Goal: Transaction & Acquisition: Purchase product/service

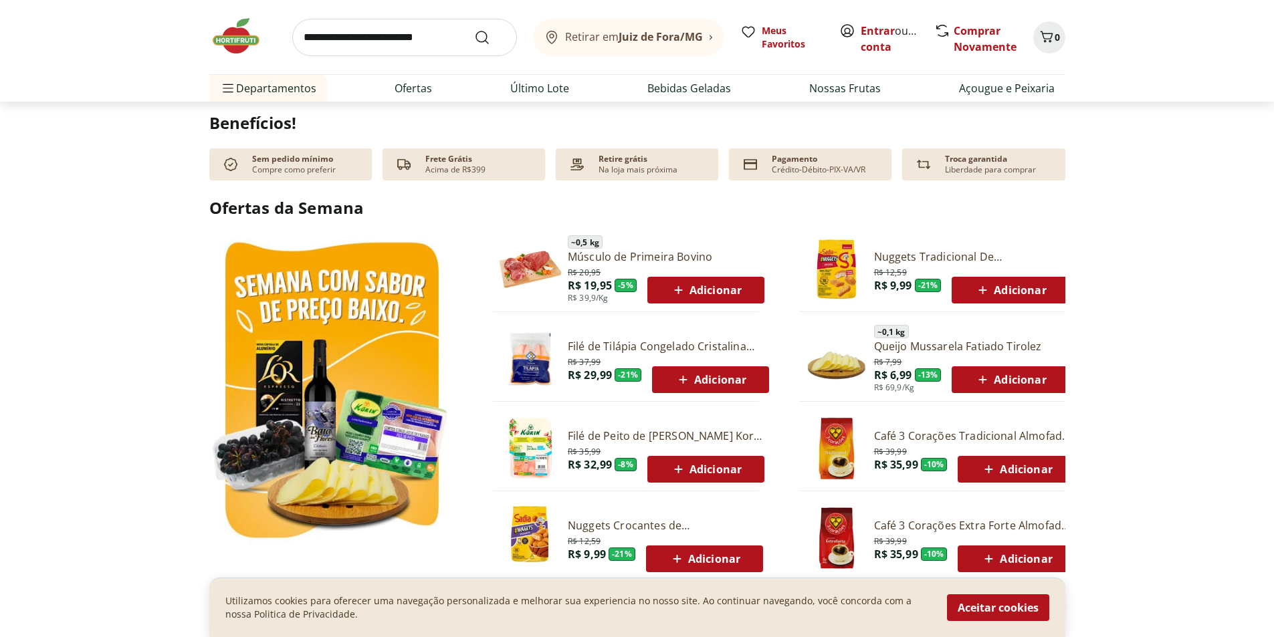
scroll to position [535, 0]
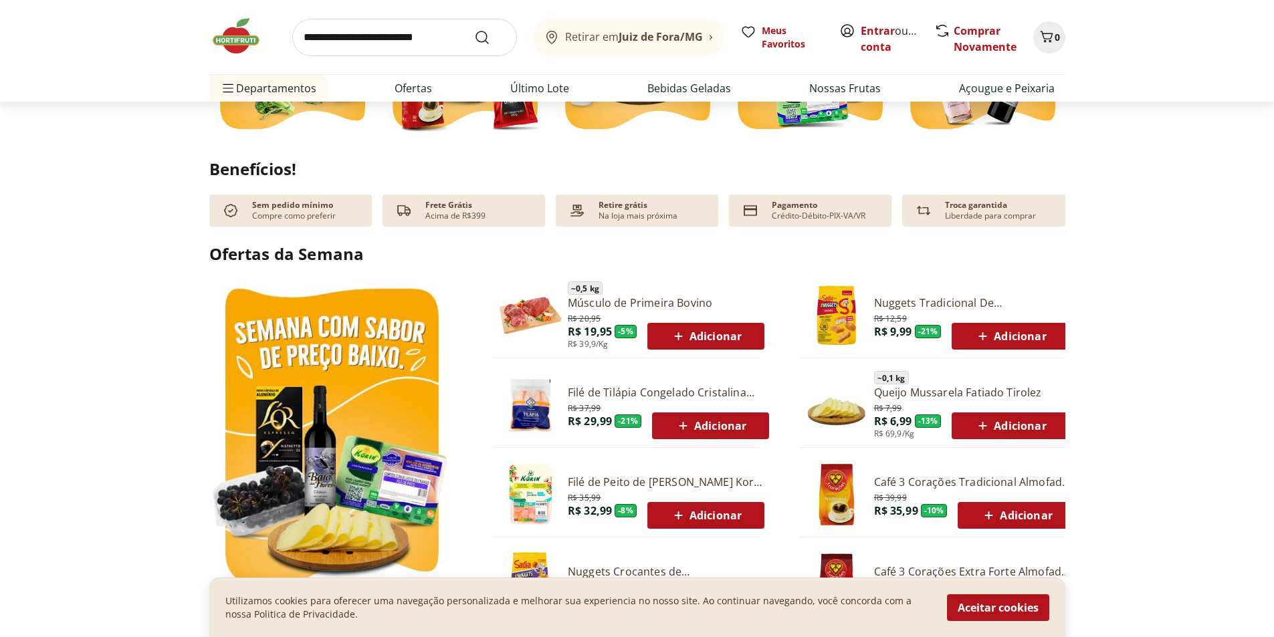
click at [696, 341] on span "Adicionar" at bounding box center [706, 336] width 72 height 16
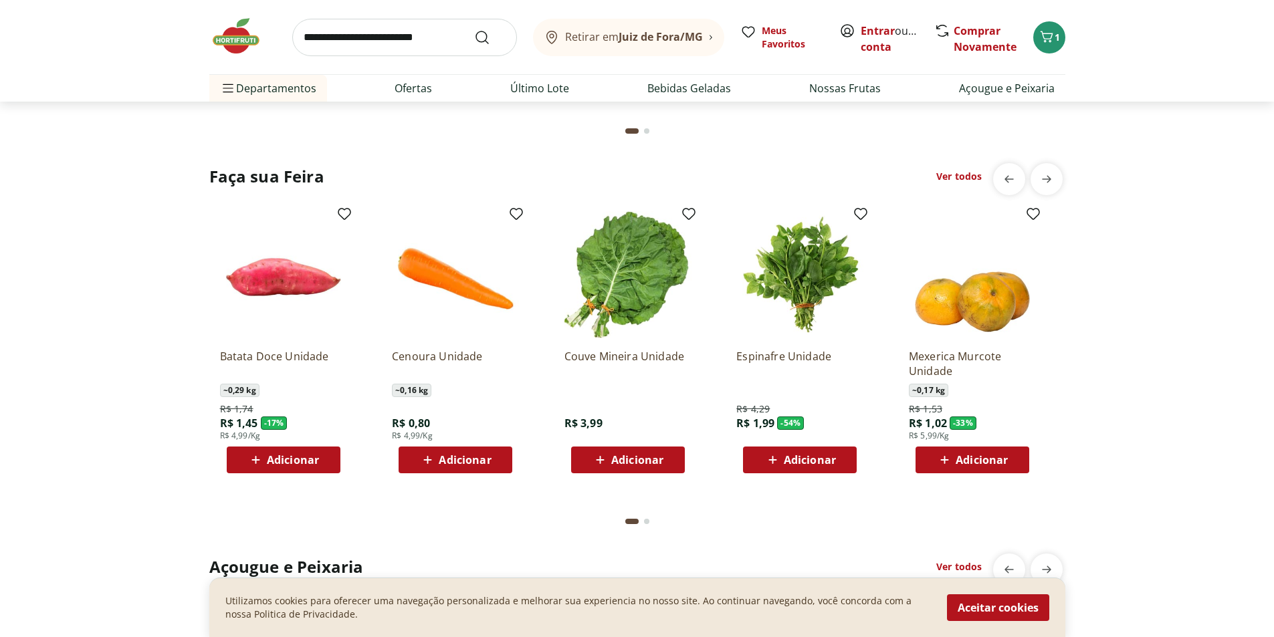
scroll to position [1404, 0]
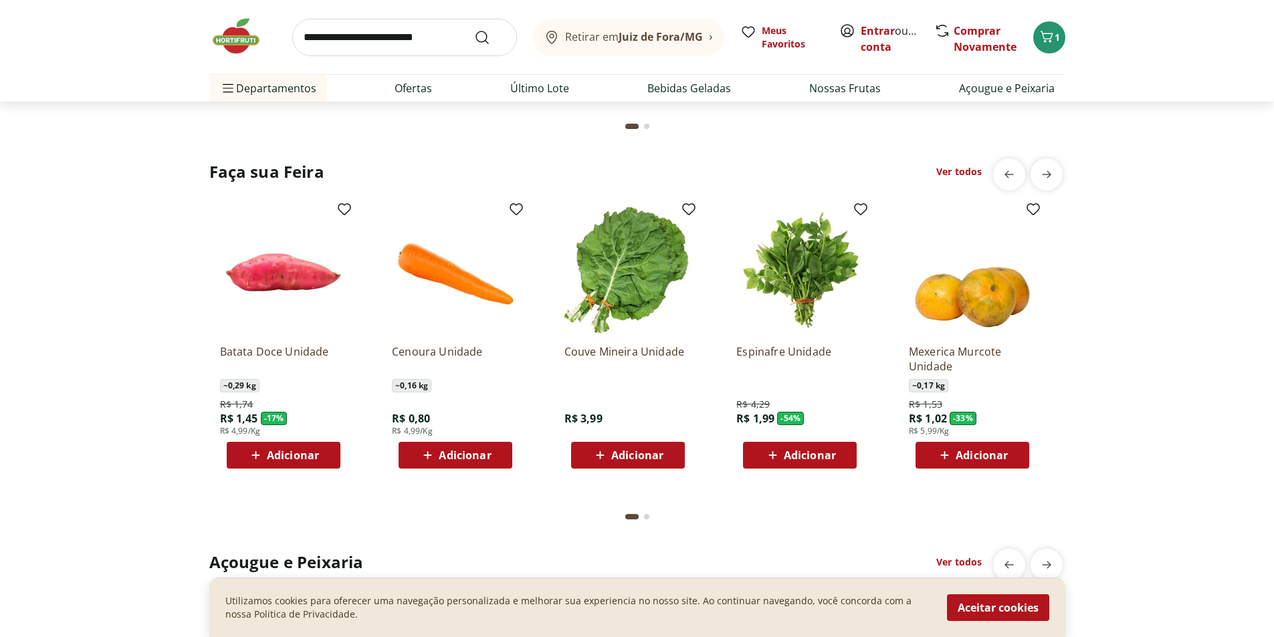
click at [461, 450] on span "Adicionar" at bounding box center [465, 455] width 52 height 11
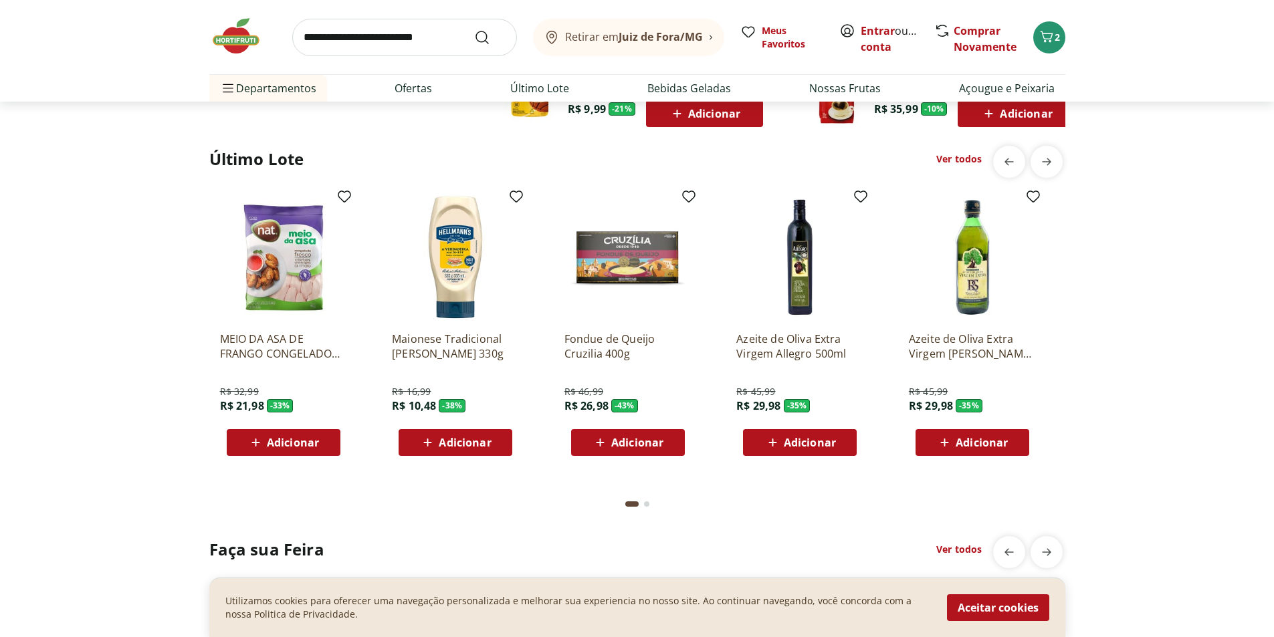
scroll to position [1003, 0]
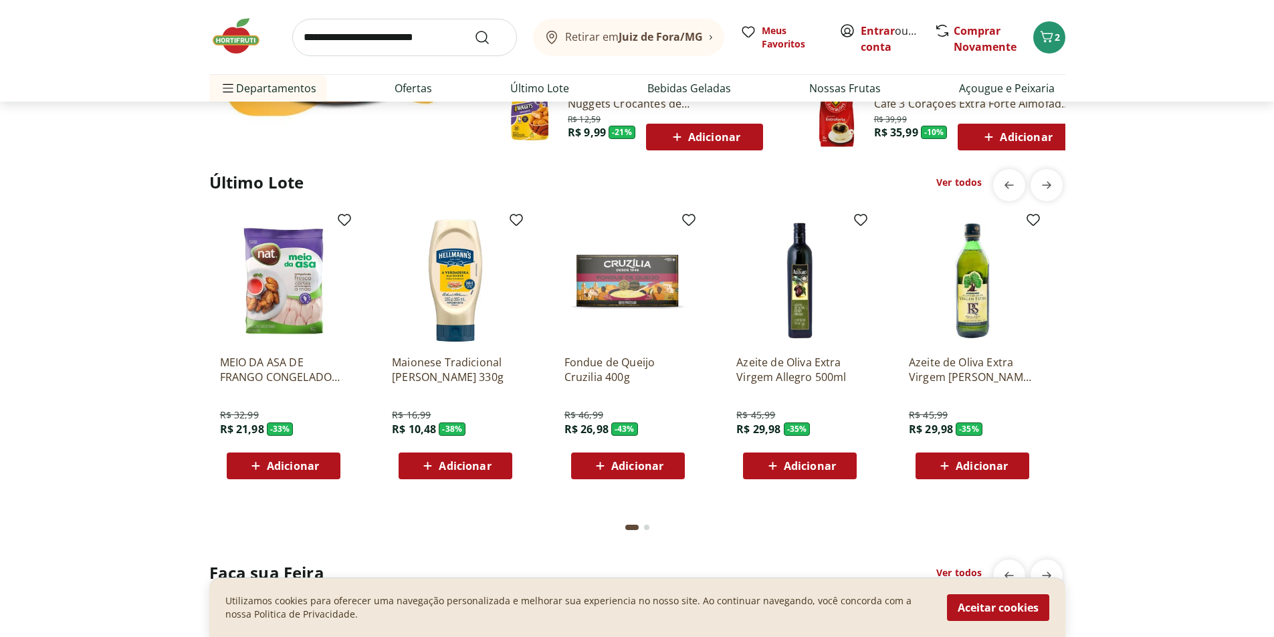
click at [435, 37] on input "search" at bounding box center [404, 37] width 225 height 37
type input "*********"
click at [474, 29] on button "Submit Search" at bounding box center [490, 37] width 32 height 16
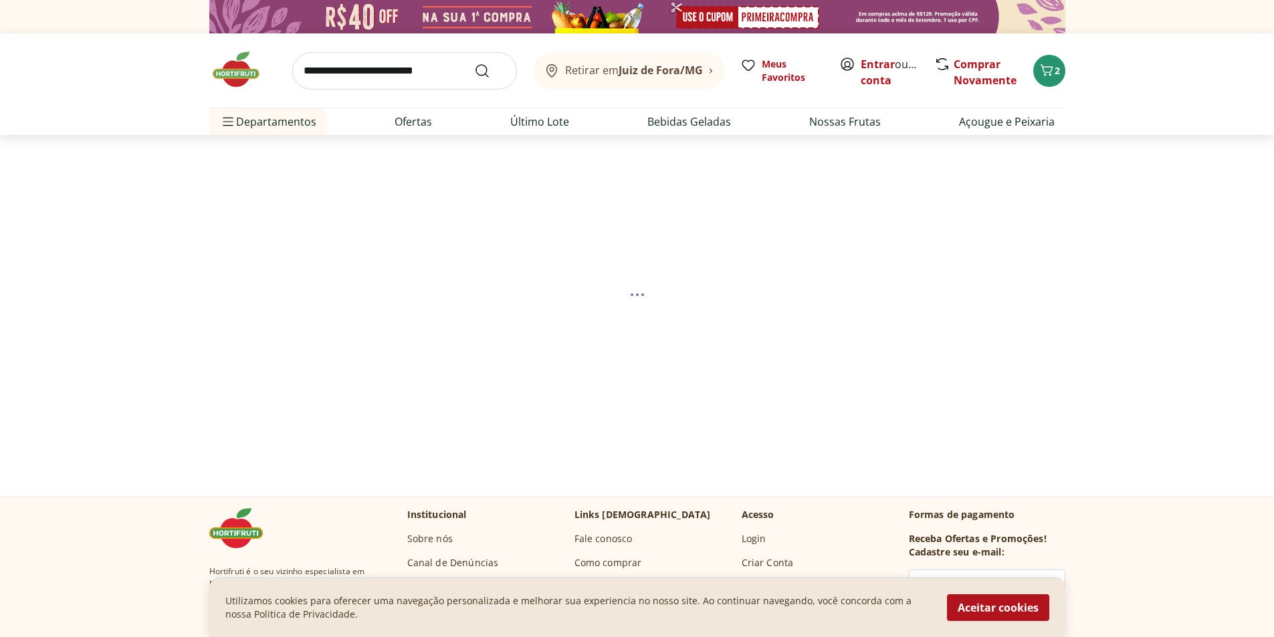
select select "**********"
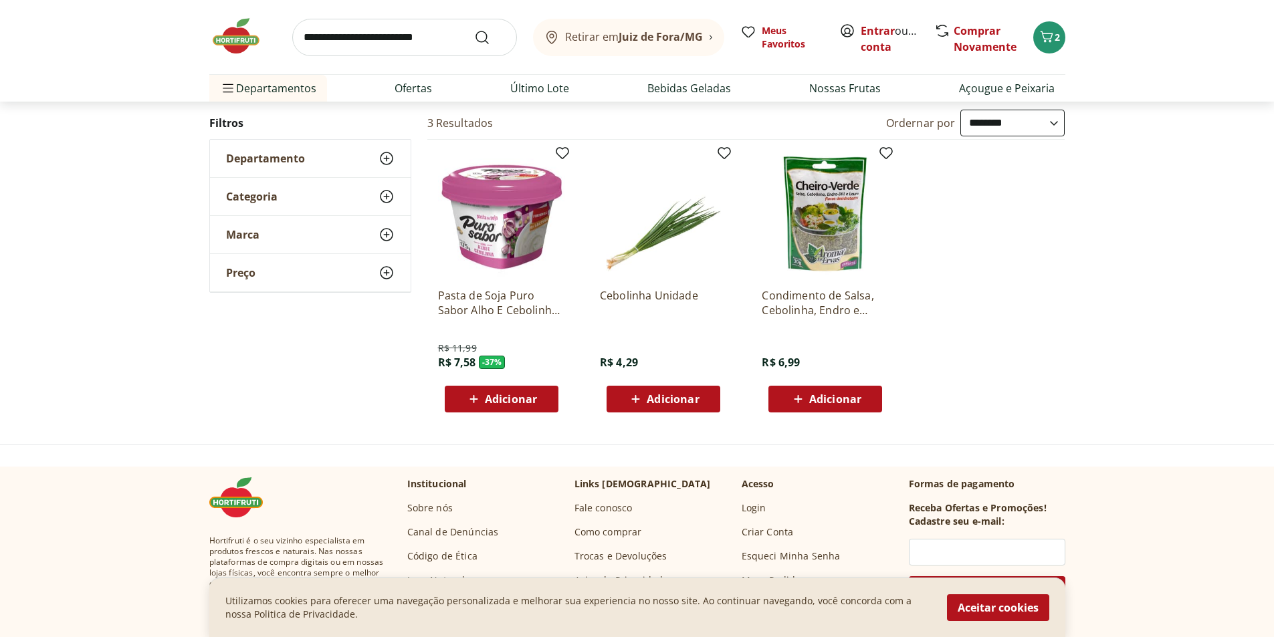
scroll to position [134, 0]
click at [671, 400] on span "Adicionar" at bounding box center [672, 398] width 52 height 11
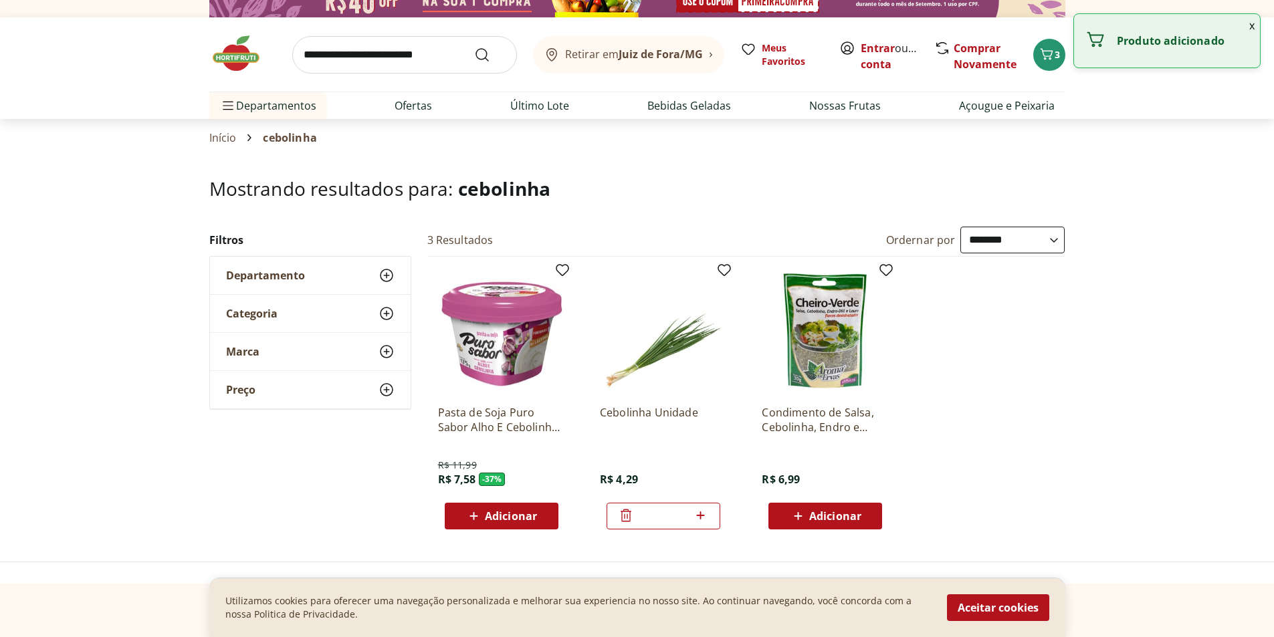
scroll to position [0, 0]
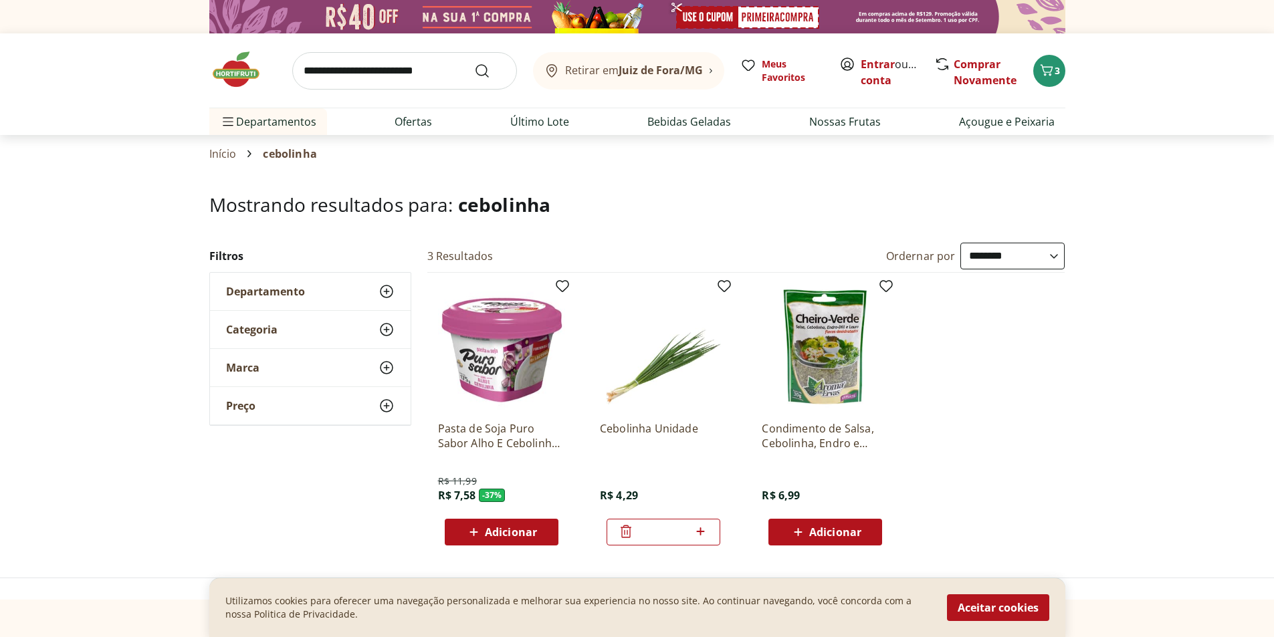
click at [433, 68] on input "search" at bounding box center [404, 70] width 225 height 37
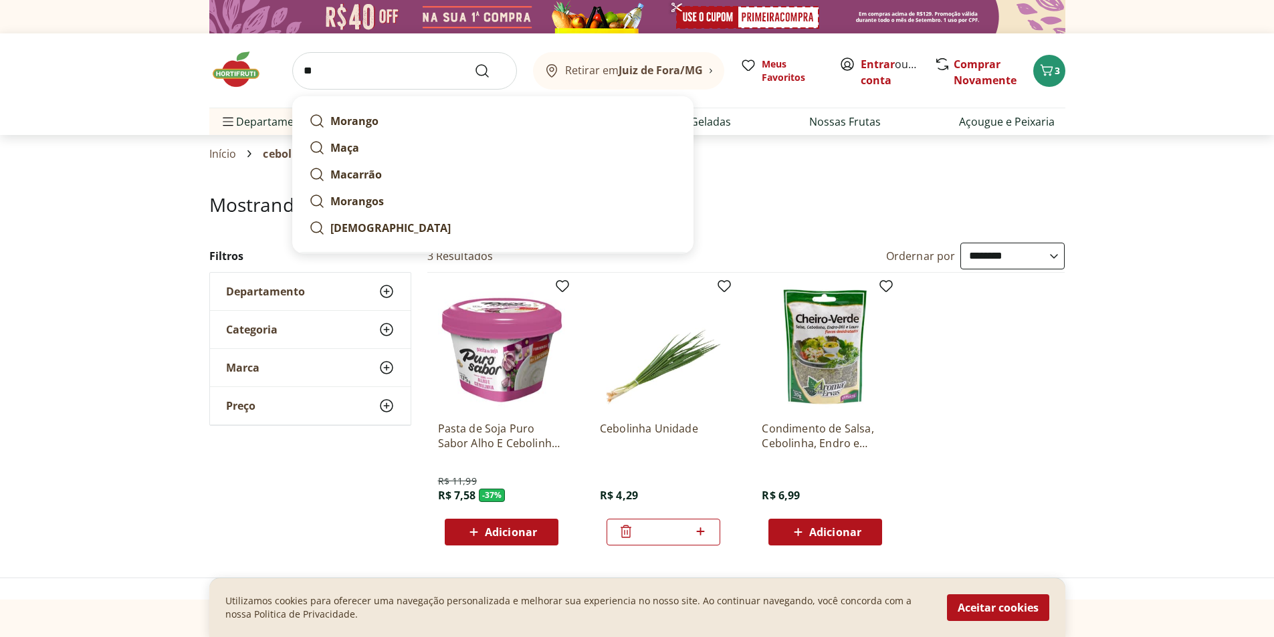
type input "*"
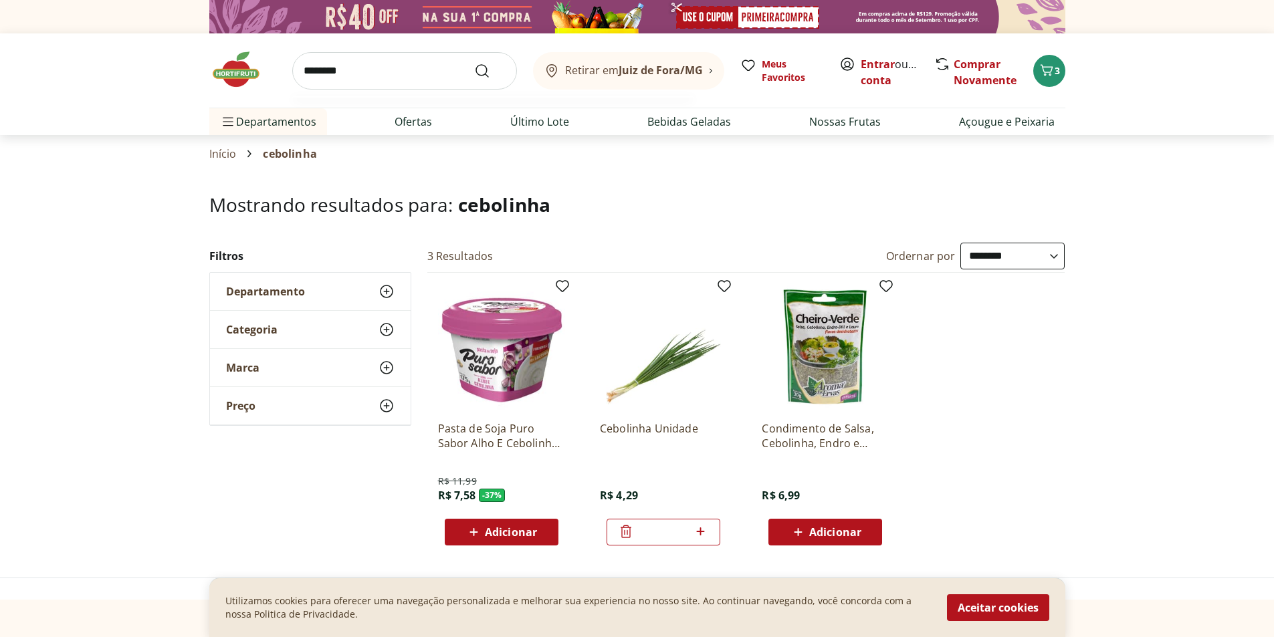
type input "********"
click at [474, 63] on button "Submit Search" at bounding box center [490, 71] width 32 height 16
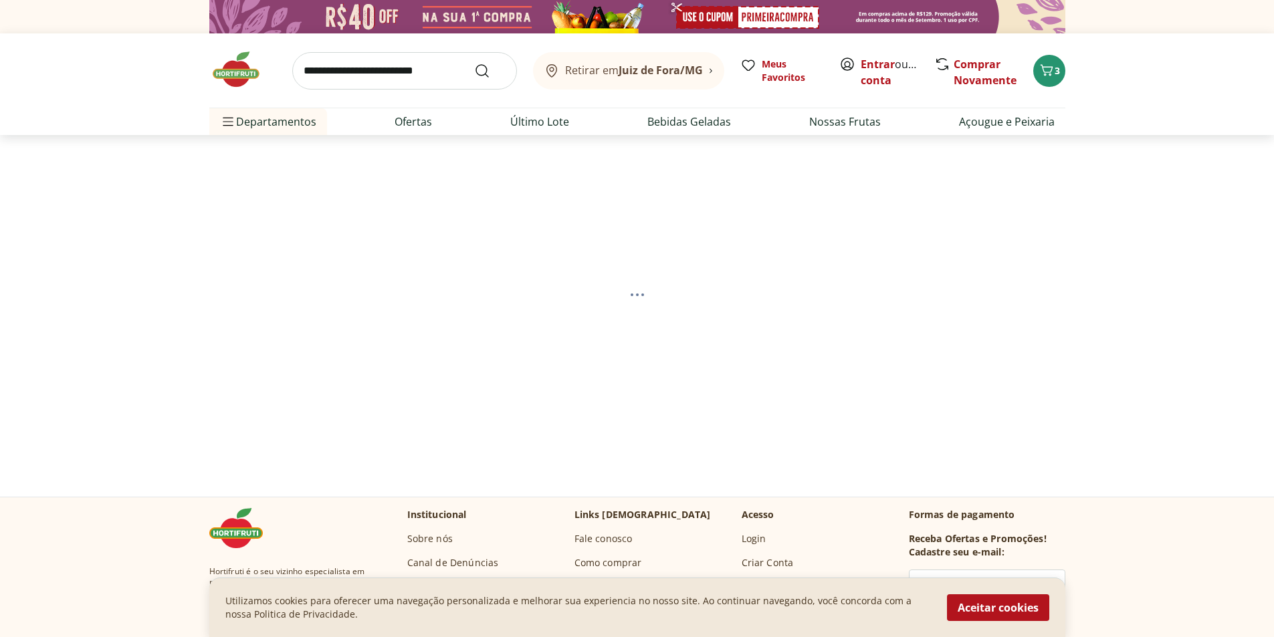
select select "**********"
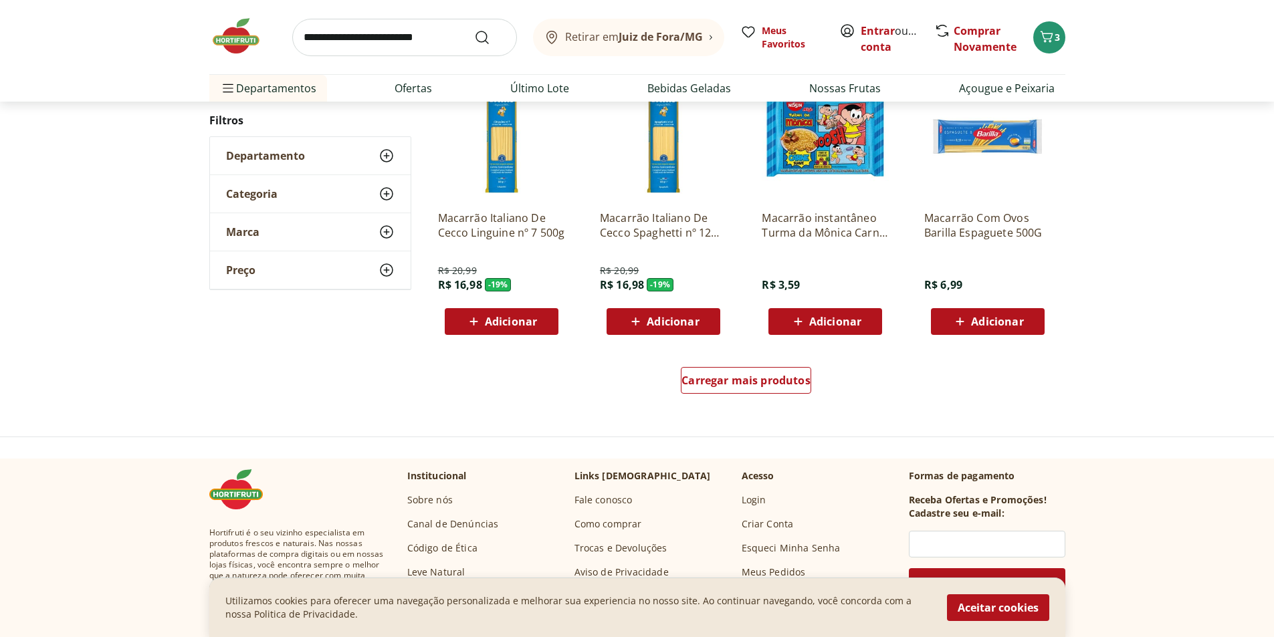
scroll to position [802, 0]
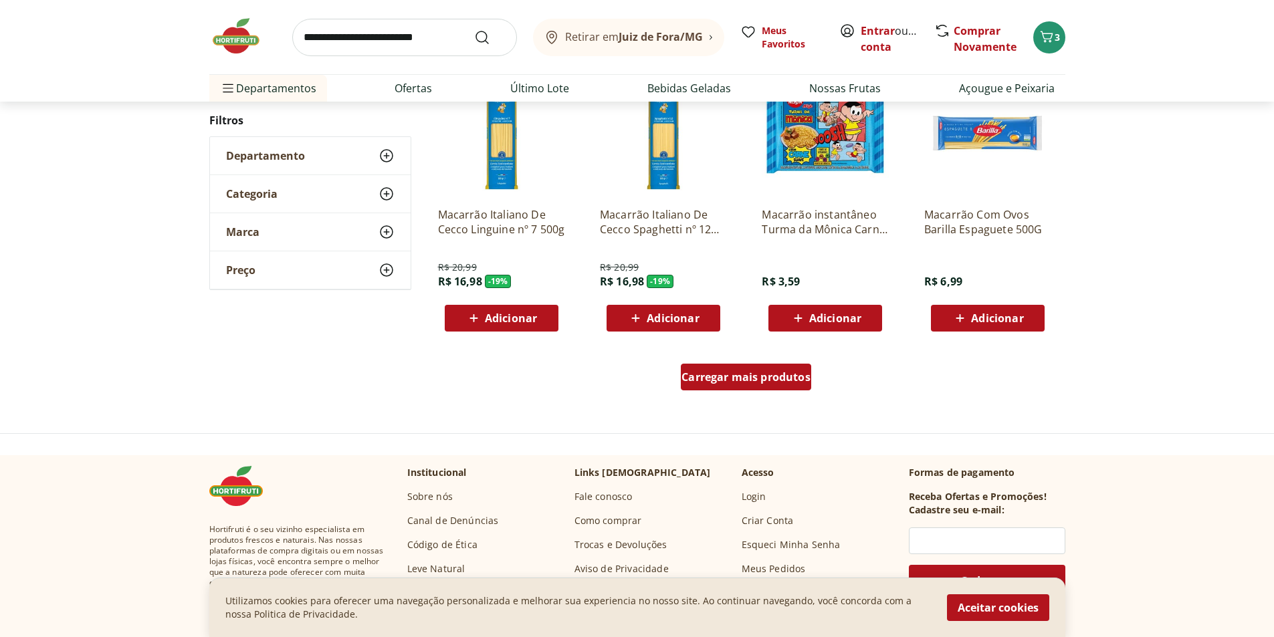
click at [753, 379] on span "Carregar mais produtos" at bounding box center [745, 377] width 129 height 11
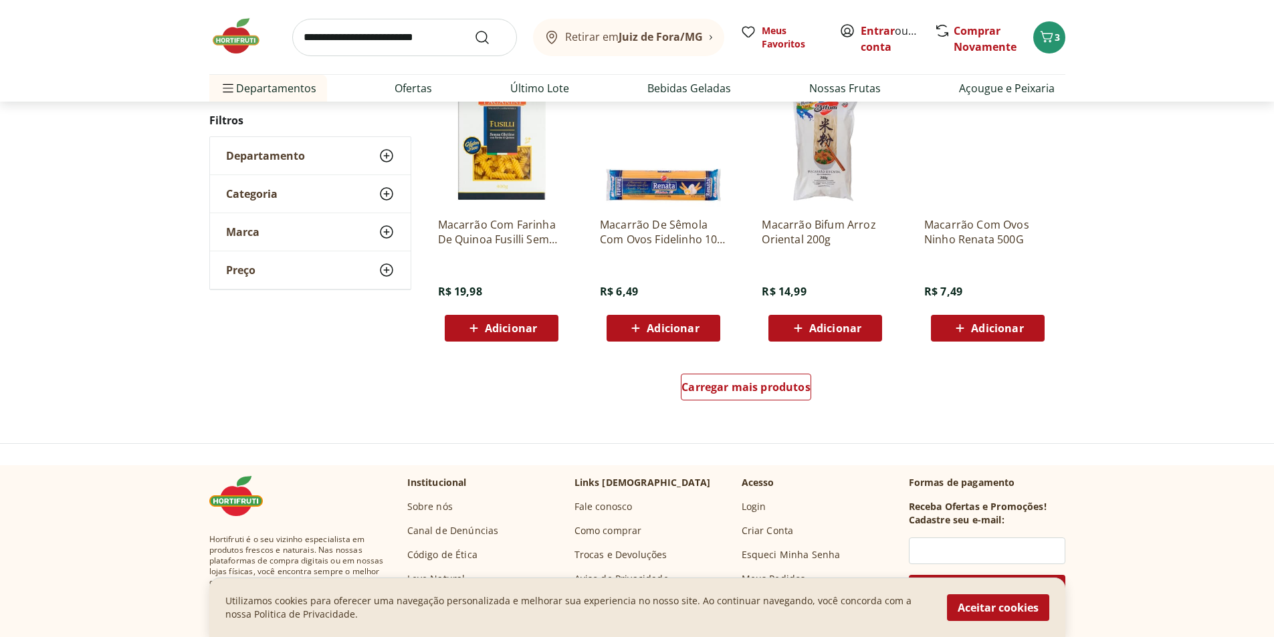
scroll to position [866, 0]
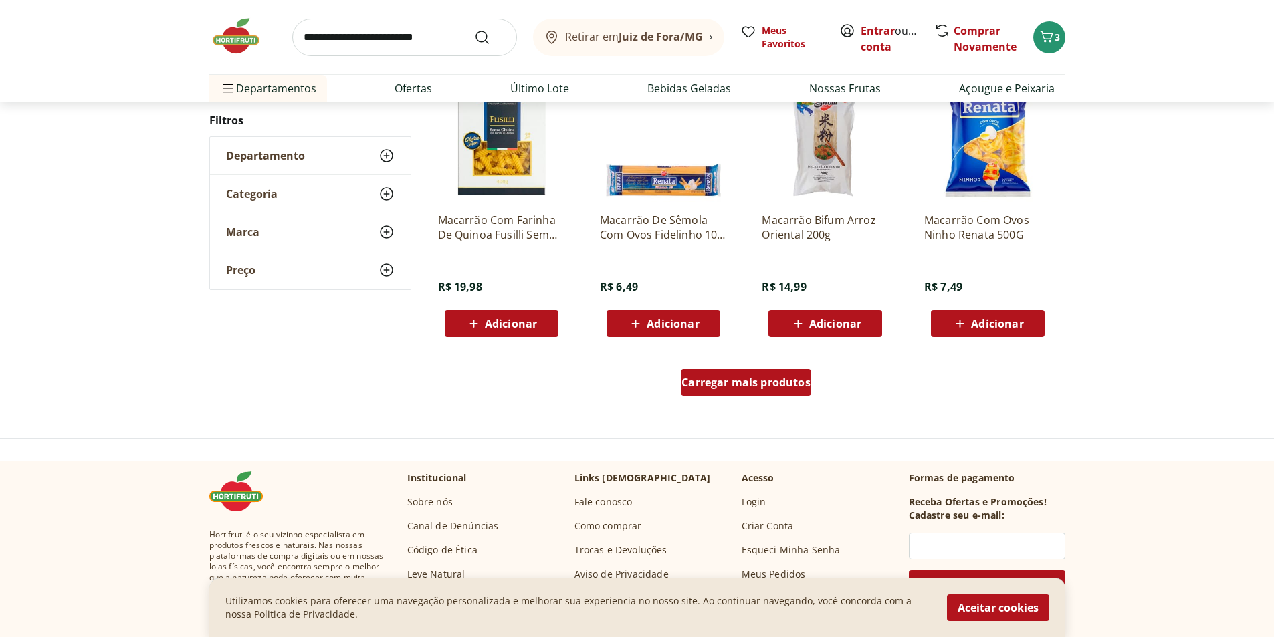
click at [753, 379] on span "Carregar mais produtos" at bounding box center [745, 382] width 129 height 11
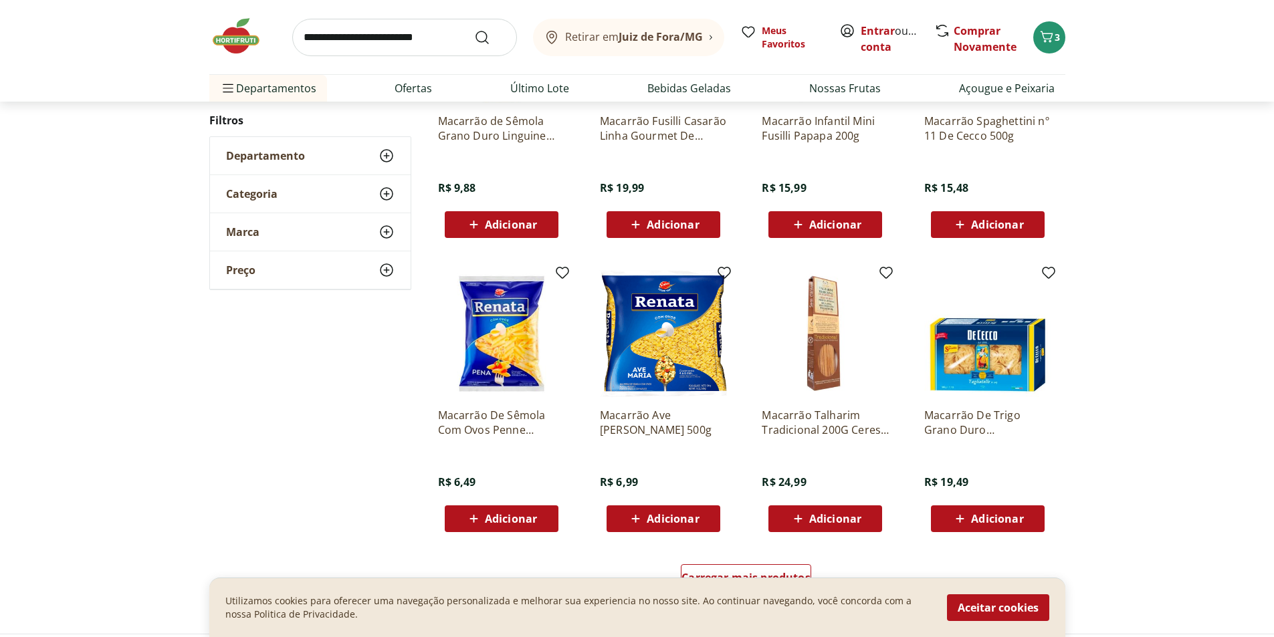
scroll to position [730, 0]
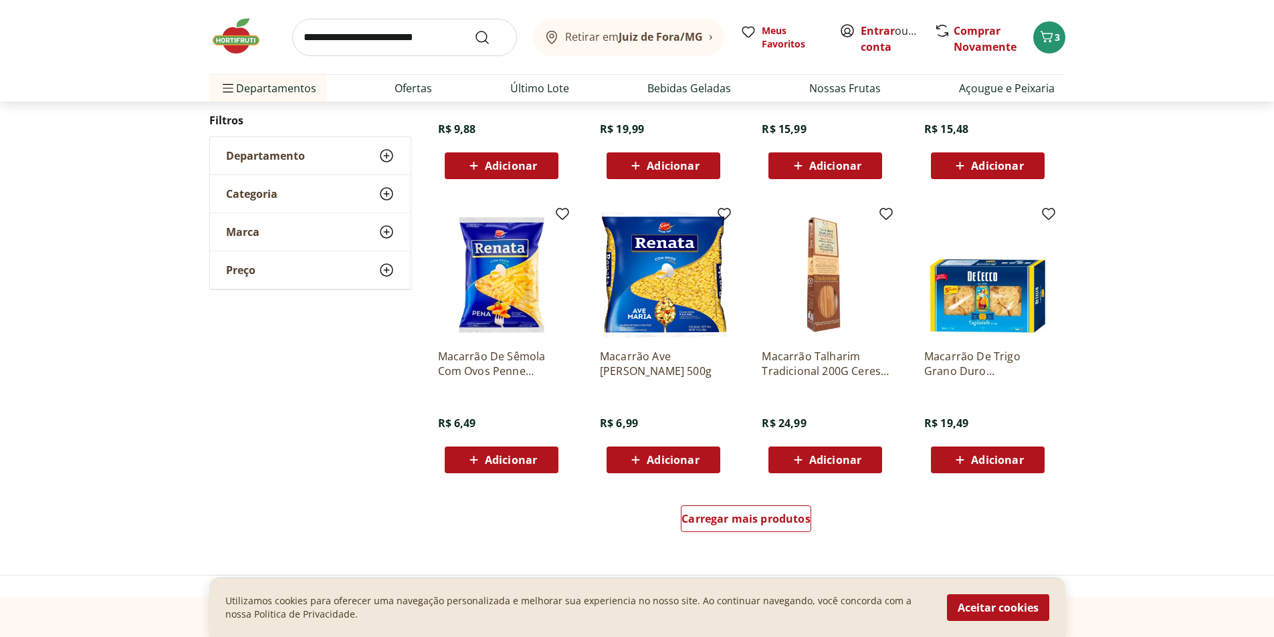
click at [640, 457] on icon at bounding box center [635, 460] width 17 height 16
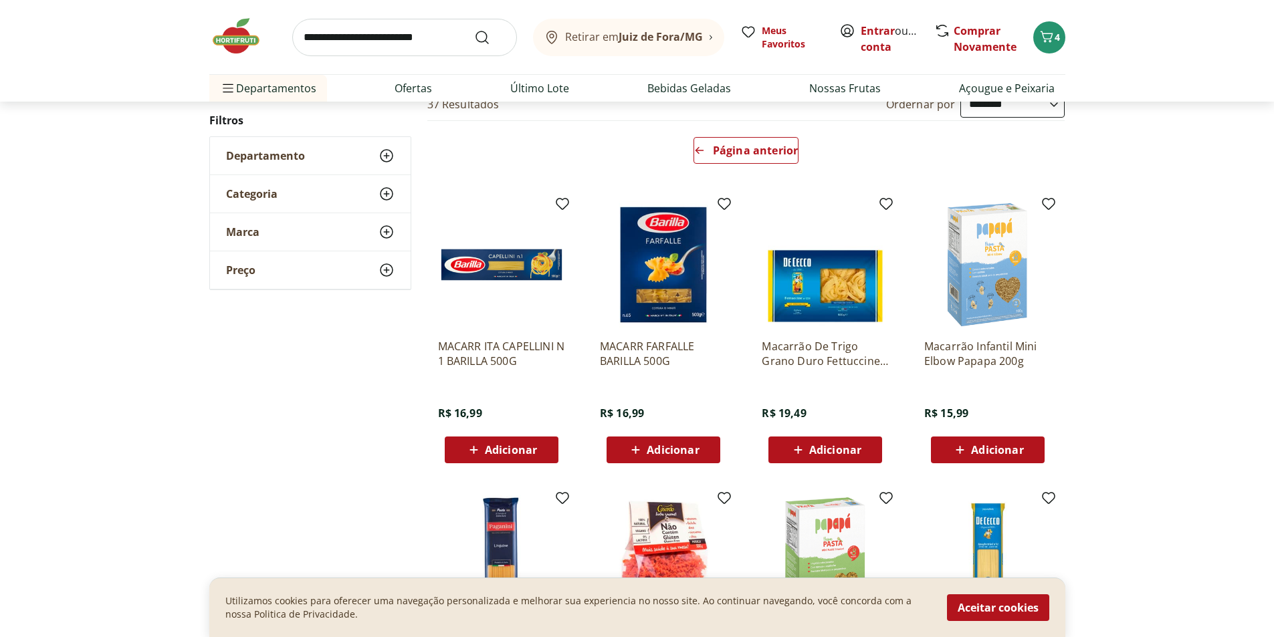
scroll to position [0, 0]
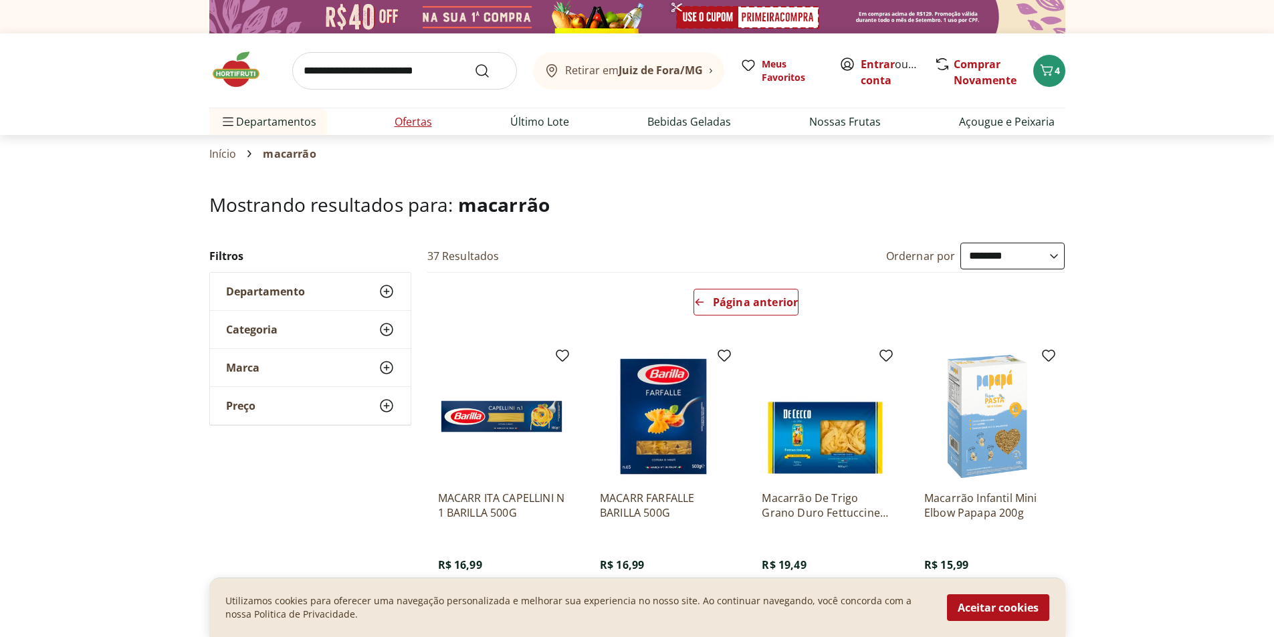
click at [423, 126] on link "Ofertas" at bounding box center [412, 122] width 37 height 16
select select "**********"
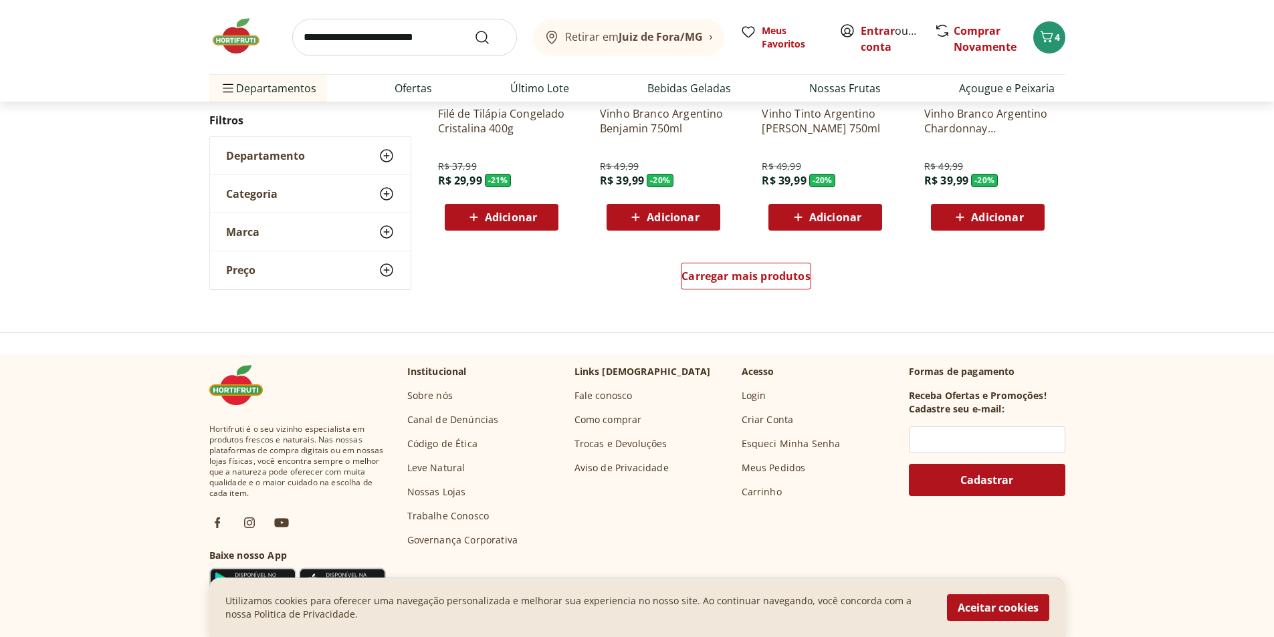
scroll to position [869, 0]
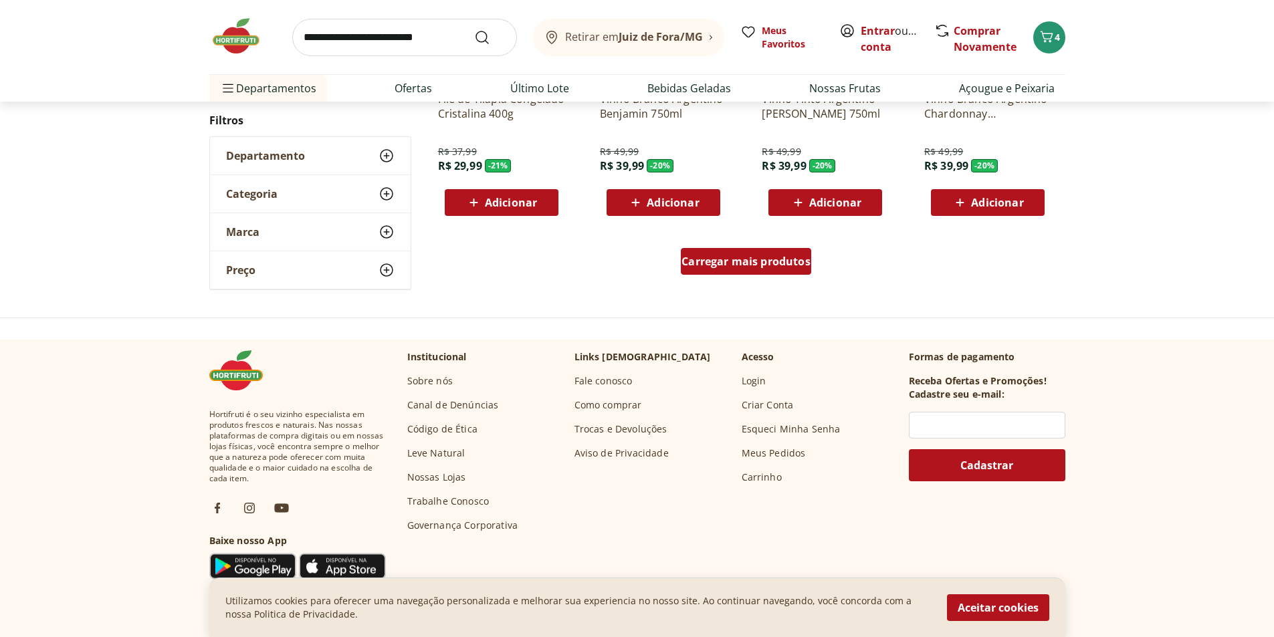
click at [745, 267] on span "Carregar mais produtos" at bounding box center [745, 261] width 129 height 11
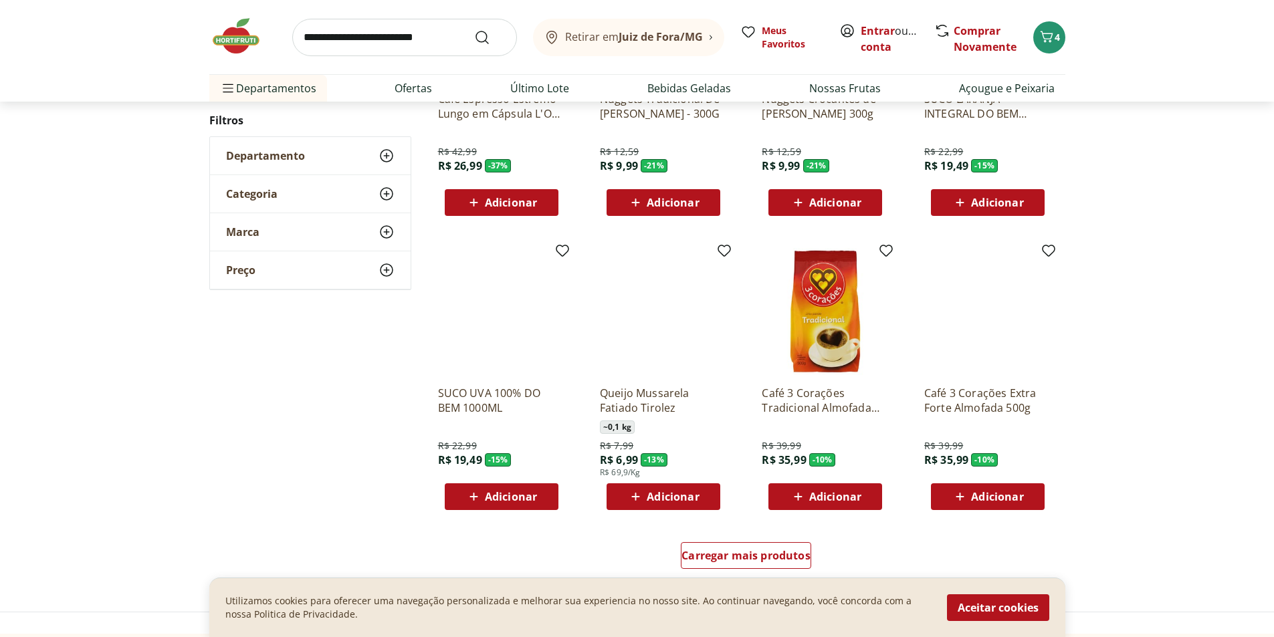
scroll to position [669, 0]
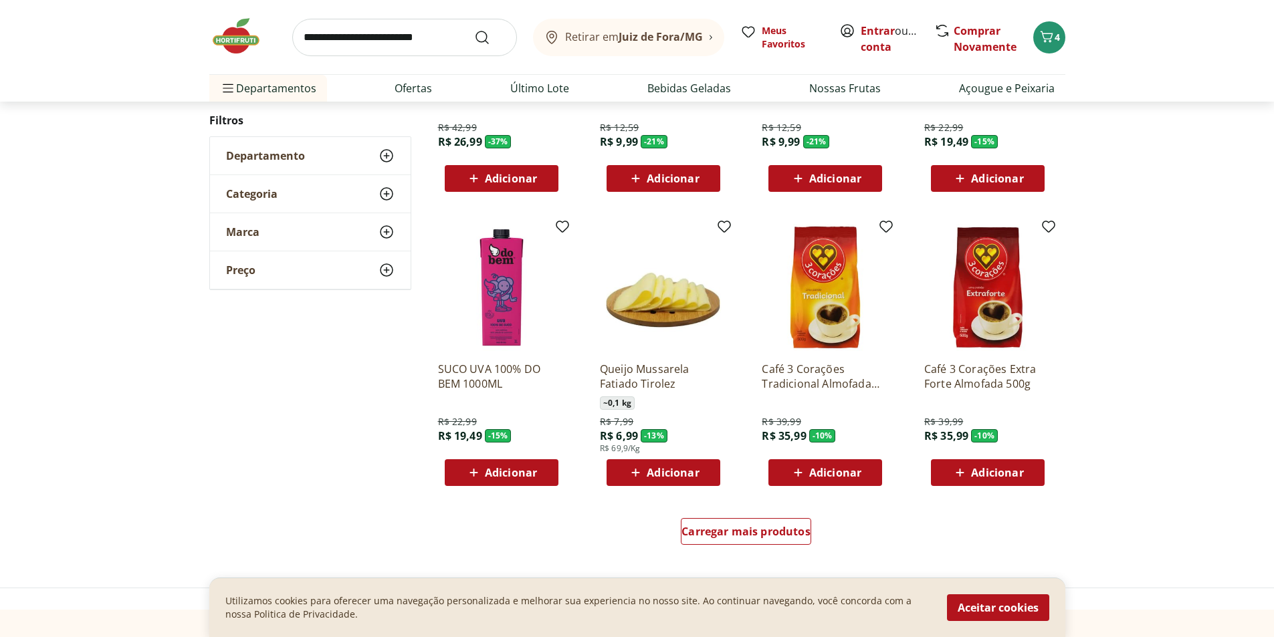
click at [658, 470] on span "Adicionar" at bounding box center [672, 472] width 52 height 11
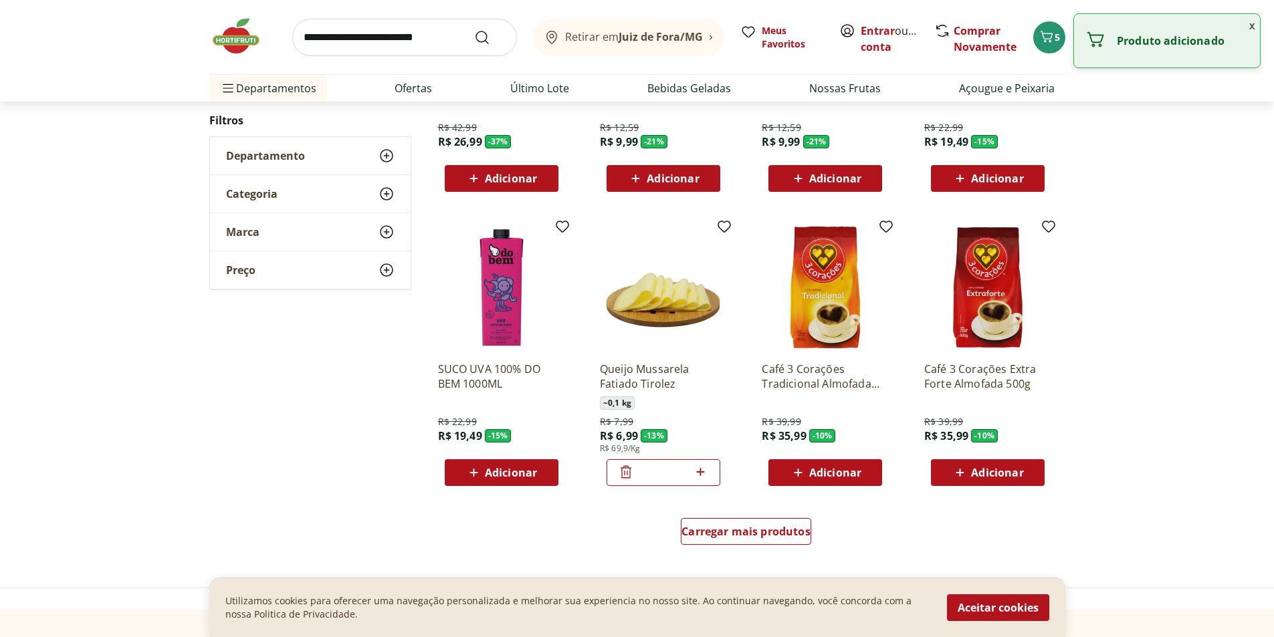
click at [701, 469] on icon at bounding box center [701, 472] width 8 height 8
type input "*"
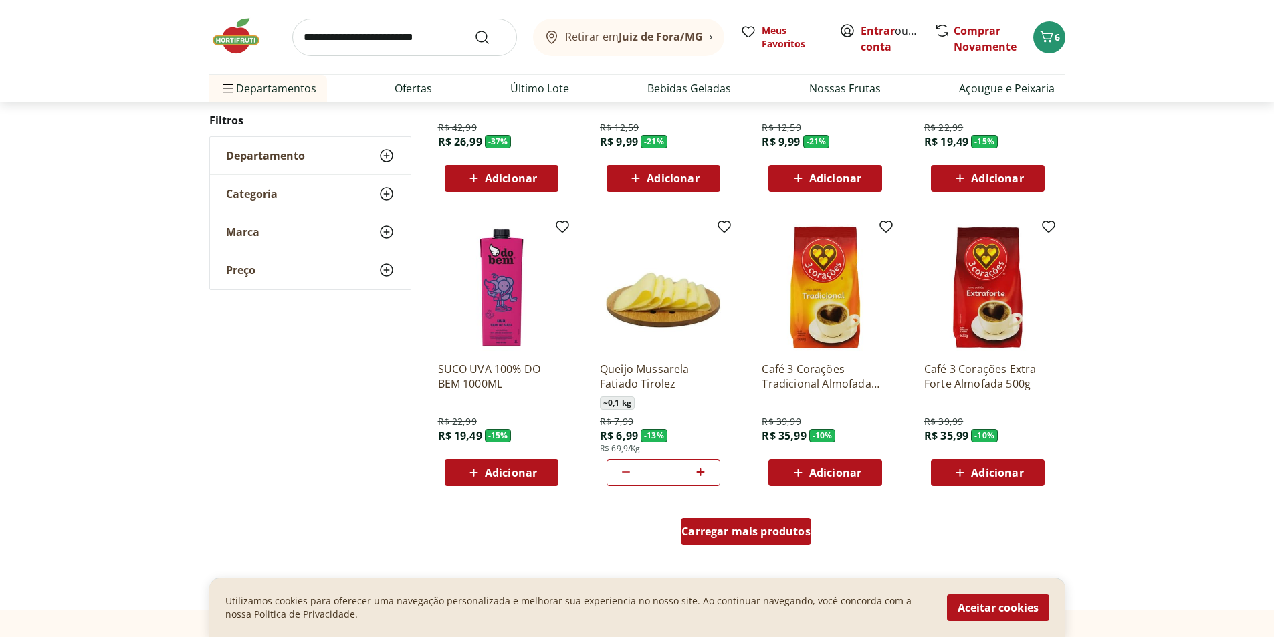
click at [740, 534] on span "Carregar mais produtos" at bounding box center [745, 531] width 129 height 11
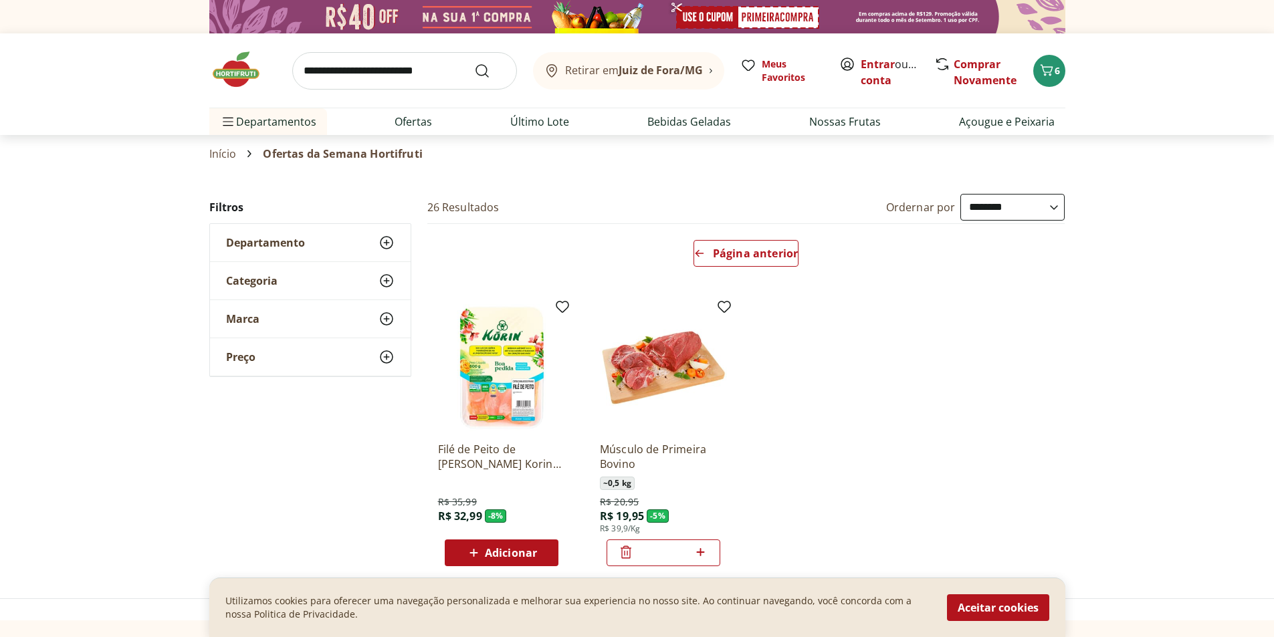
click at [373, 69] on input "search" at bounding box center [404, 70] width 225 height 37
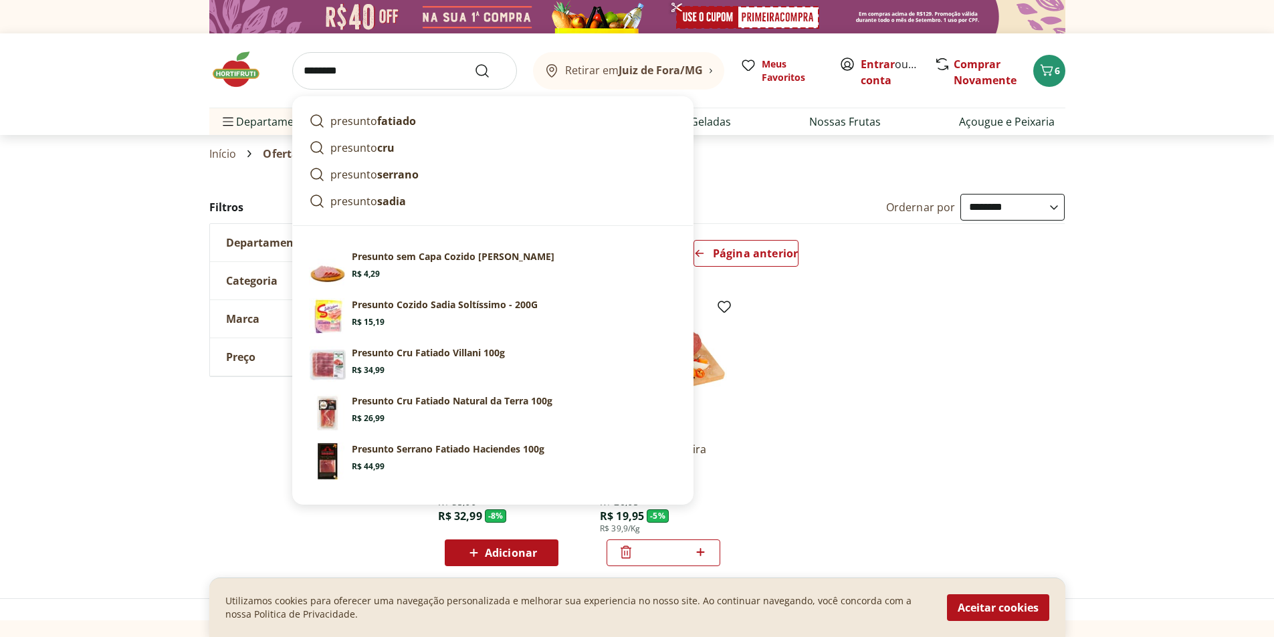
type input "********"
click at [474, 63] on button "Submit Search" at bounding box center [490, 71] width 32 height 16
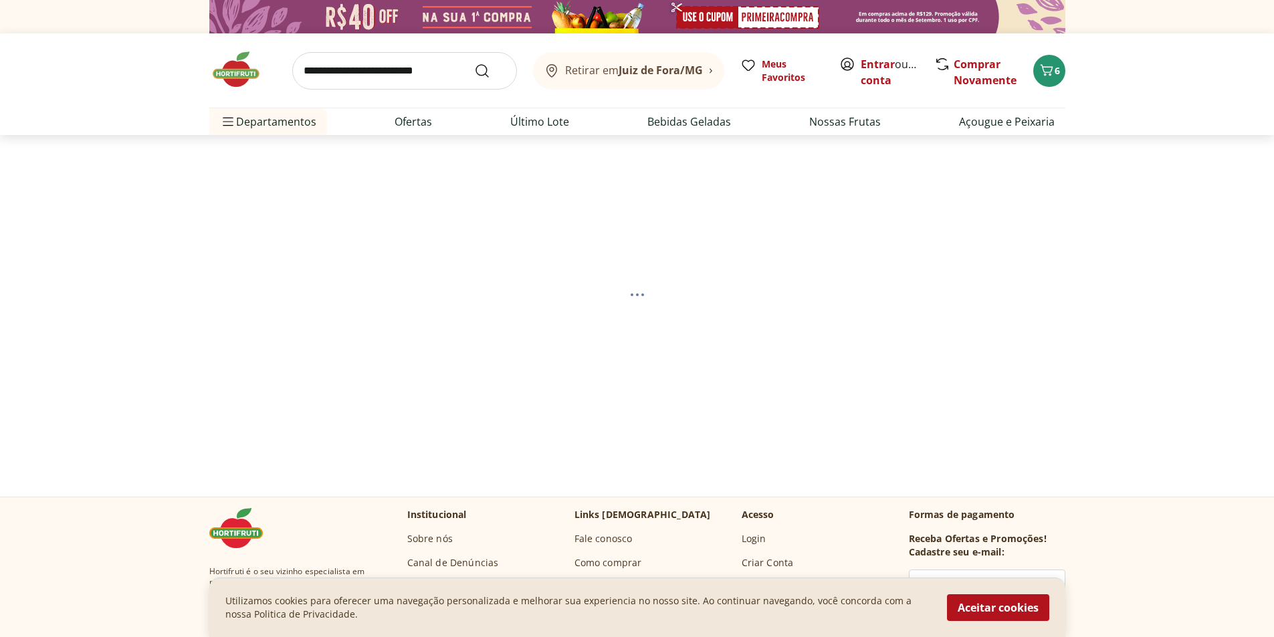
select select "**********"
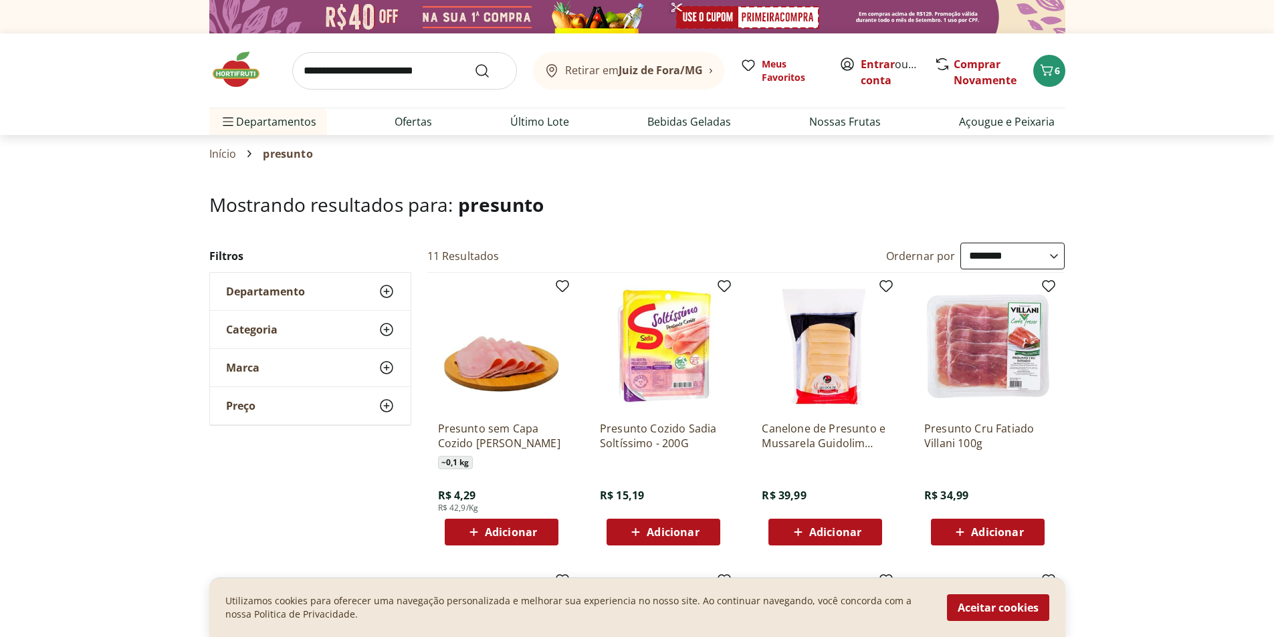
click at [493, 529] on span "Adicionar" at bounding box center [511, 532] width 52 height 11
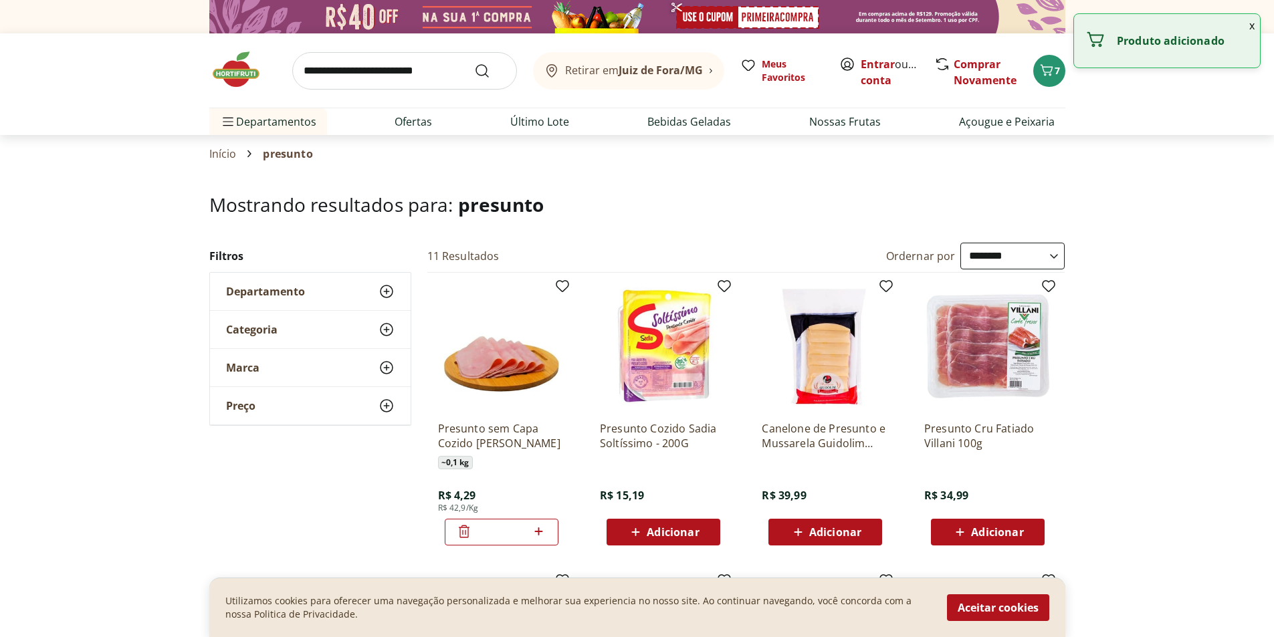
click at [537, 531] on icon at bounding box center [539, 531] width 8 height 8
type input "*"
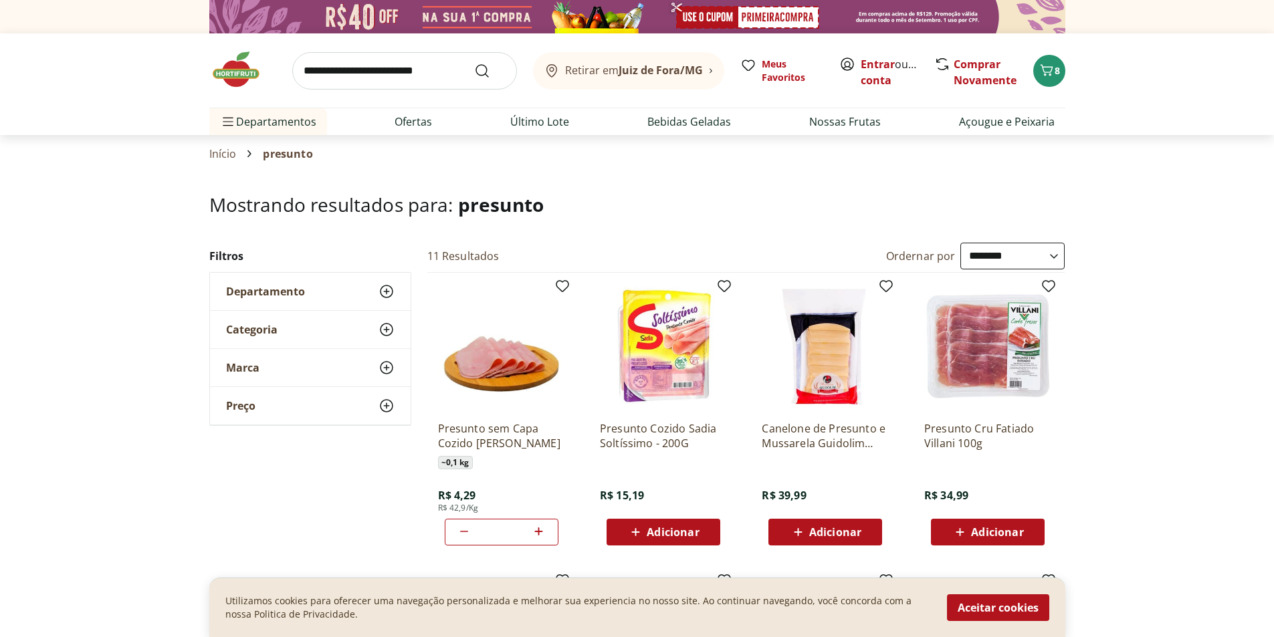
click at [446, 62] on input "search" at bounding box center [404, 70] width 225 height 37
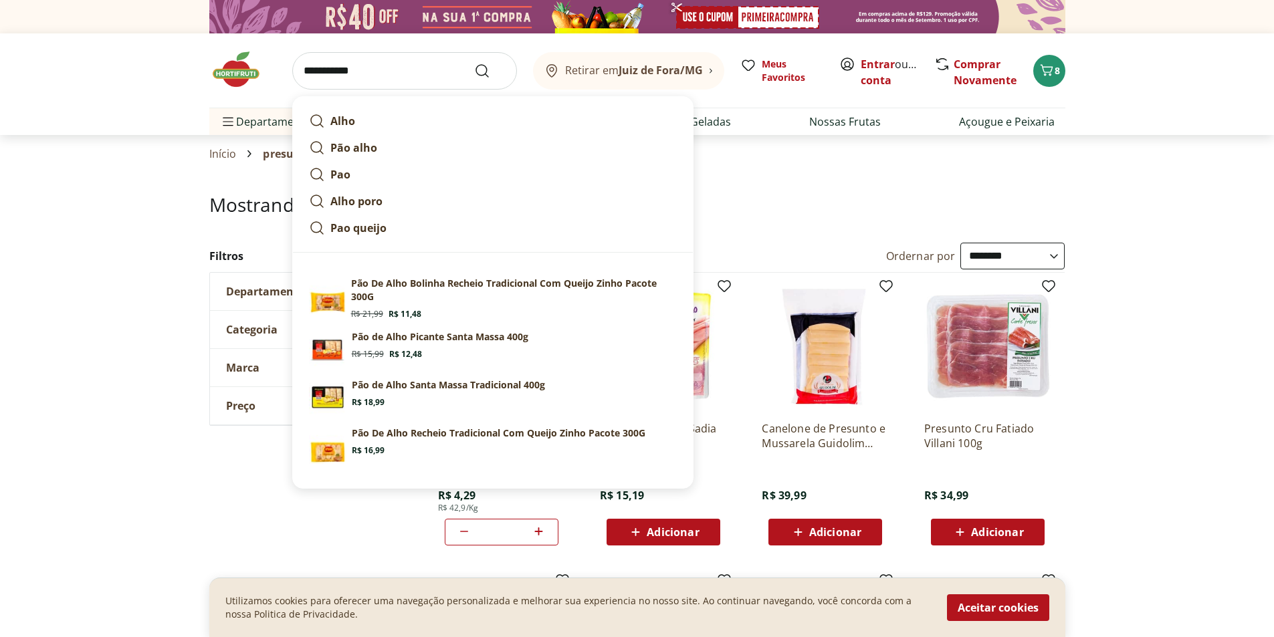
type input "**********"
click at [474, 63] on button "Submit Search" at bounding box center [490, 71] width 32 height 16
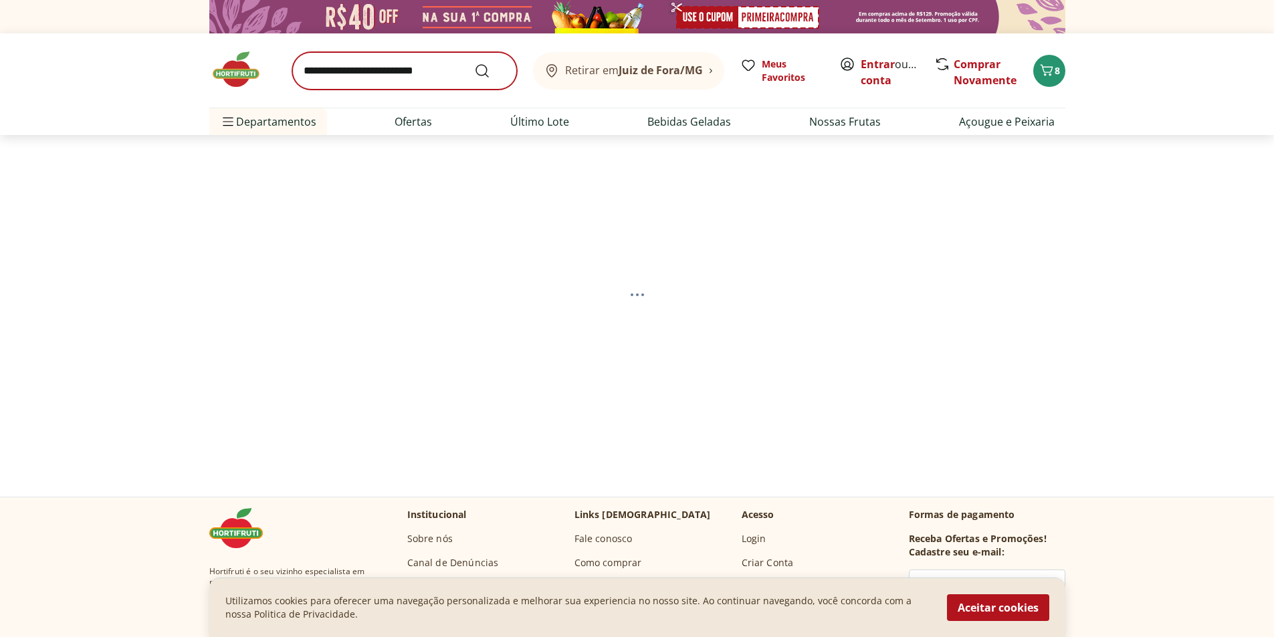
select select "**********"
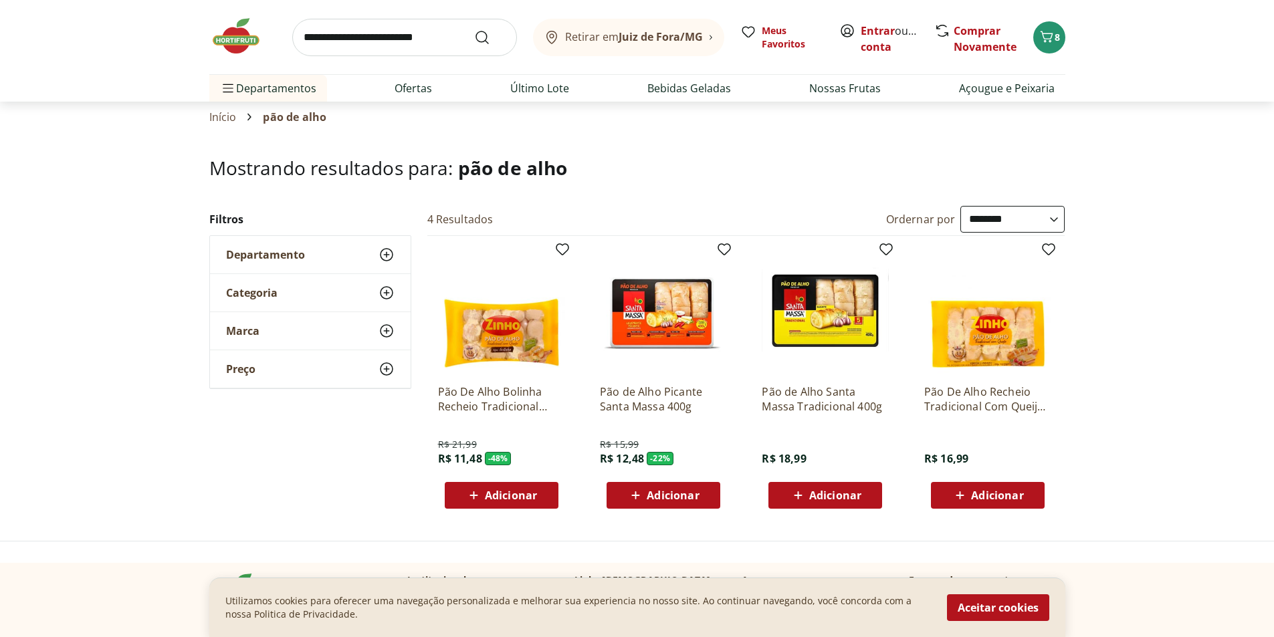
scroll to position [67, 0]
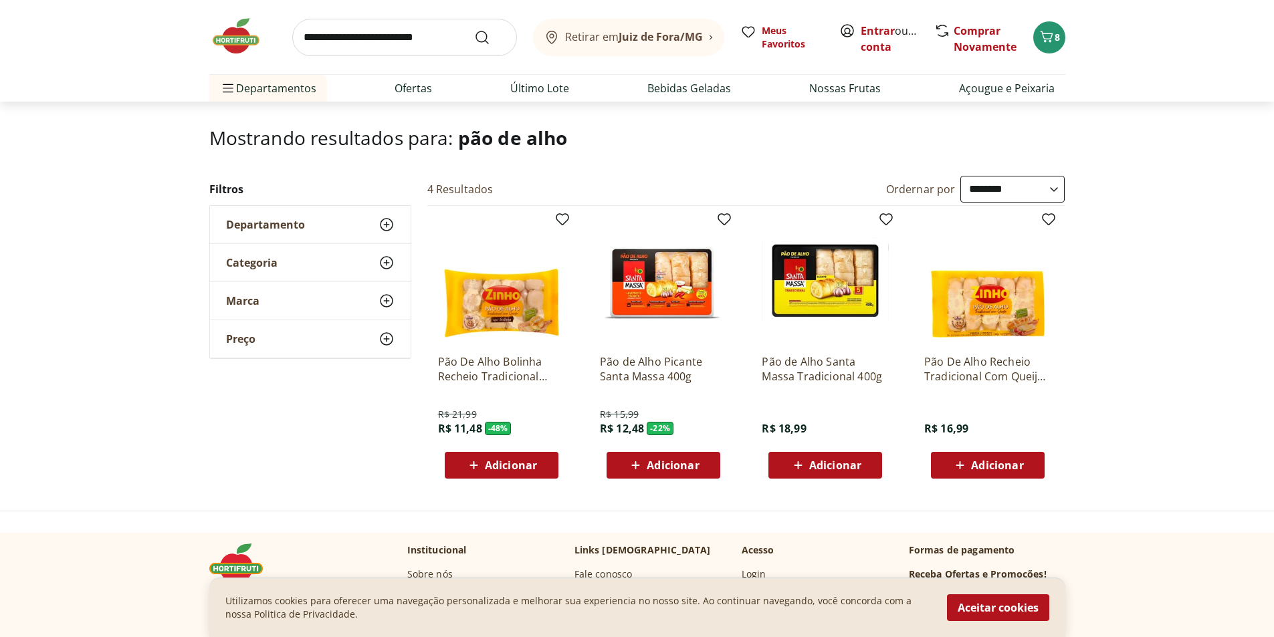
click at [669, 286] on img at bounding box center [663, 280] width 127 height 127
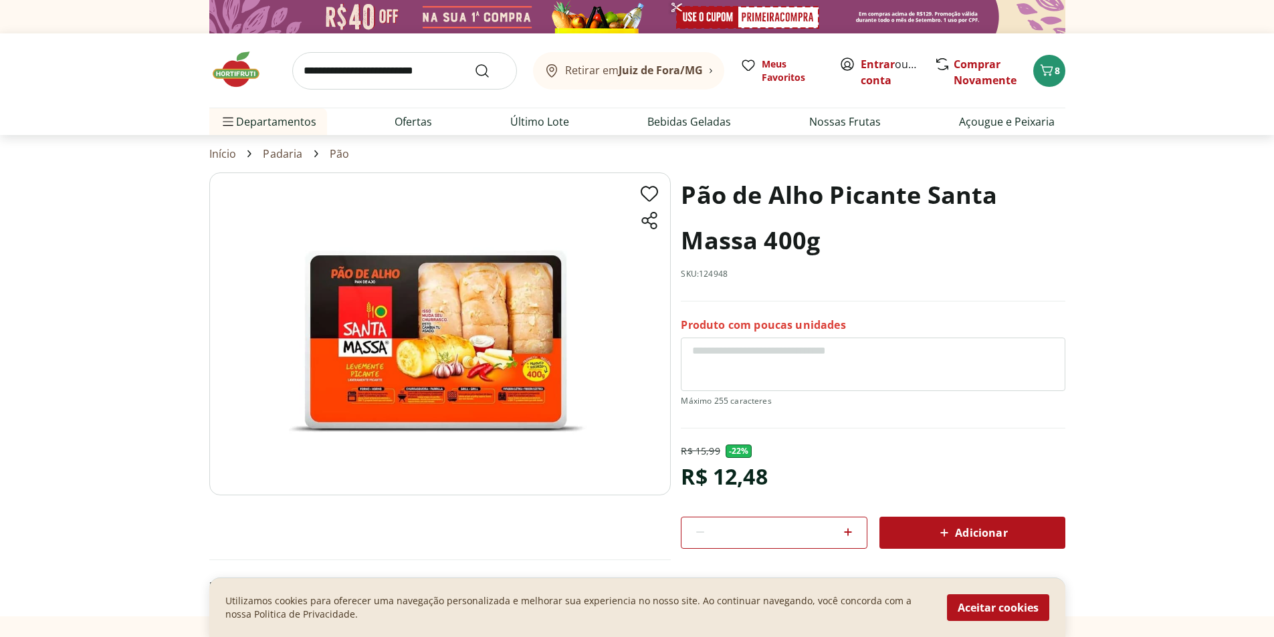
scroll to position [67, 0]
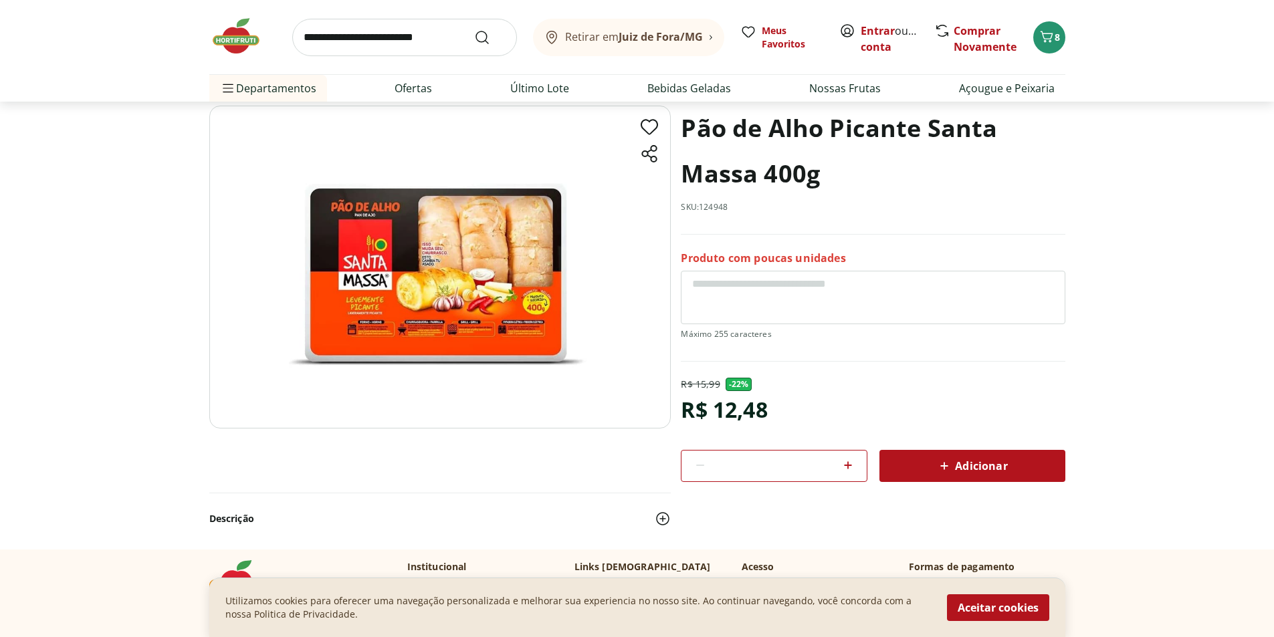
select select "**********"
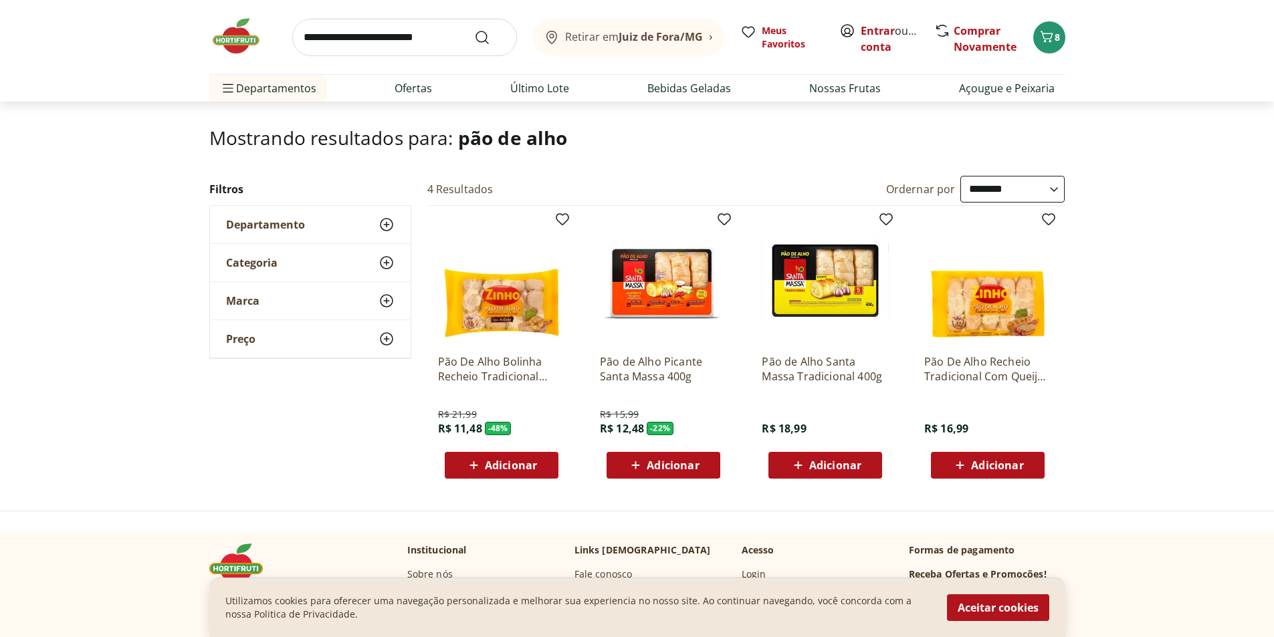
click at [503, 312] on img at bounding box center [501, 280] width 127 height 127
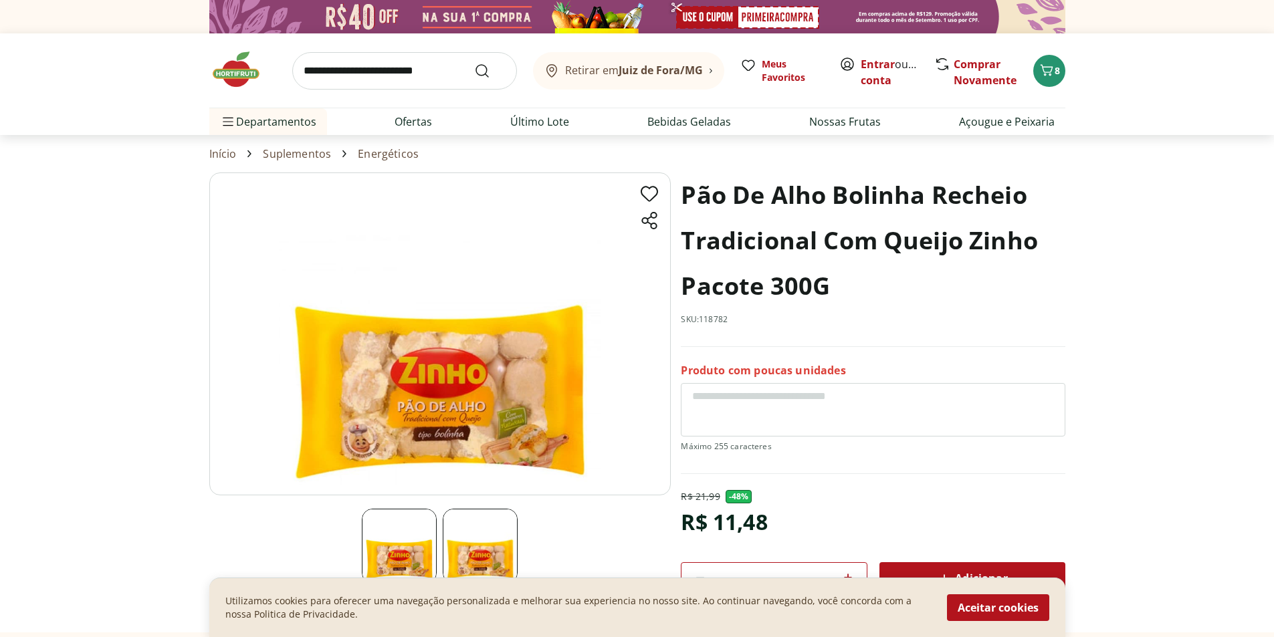
scroll to position [67, 0]
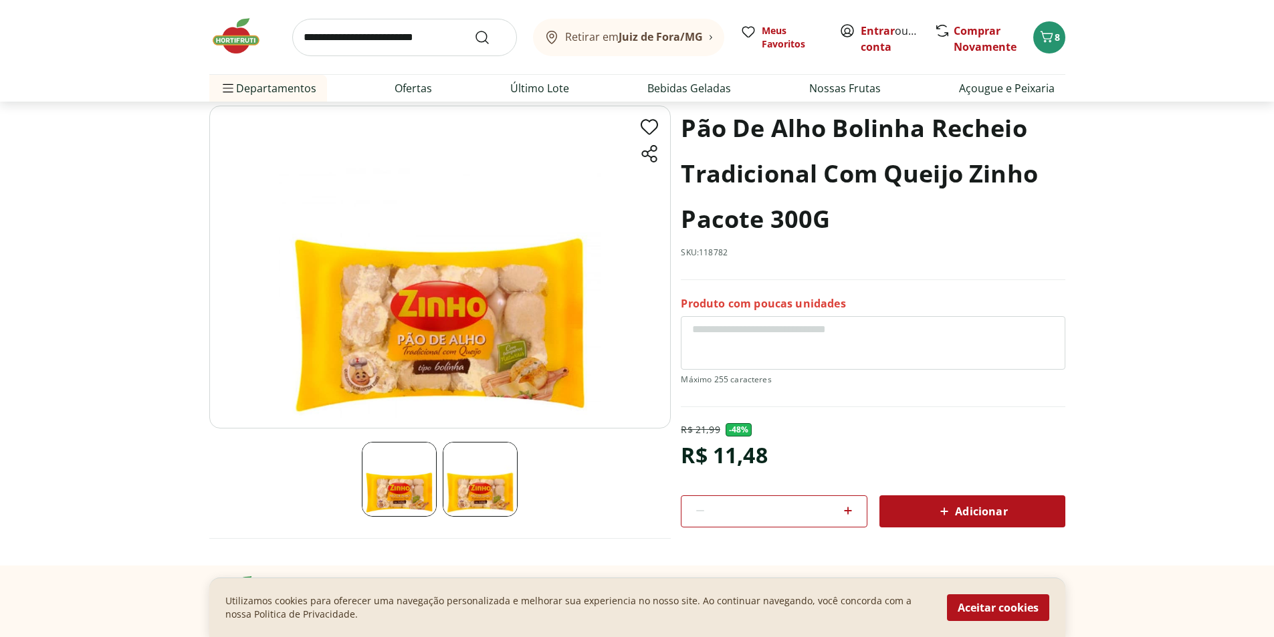
select select "**********"
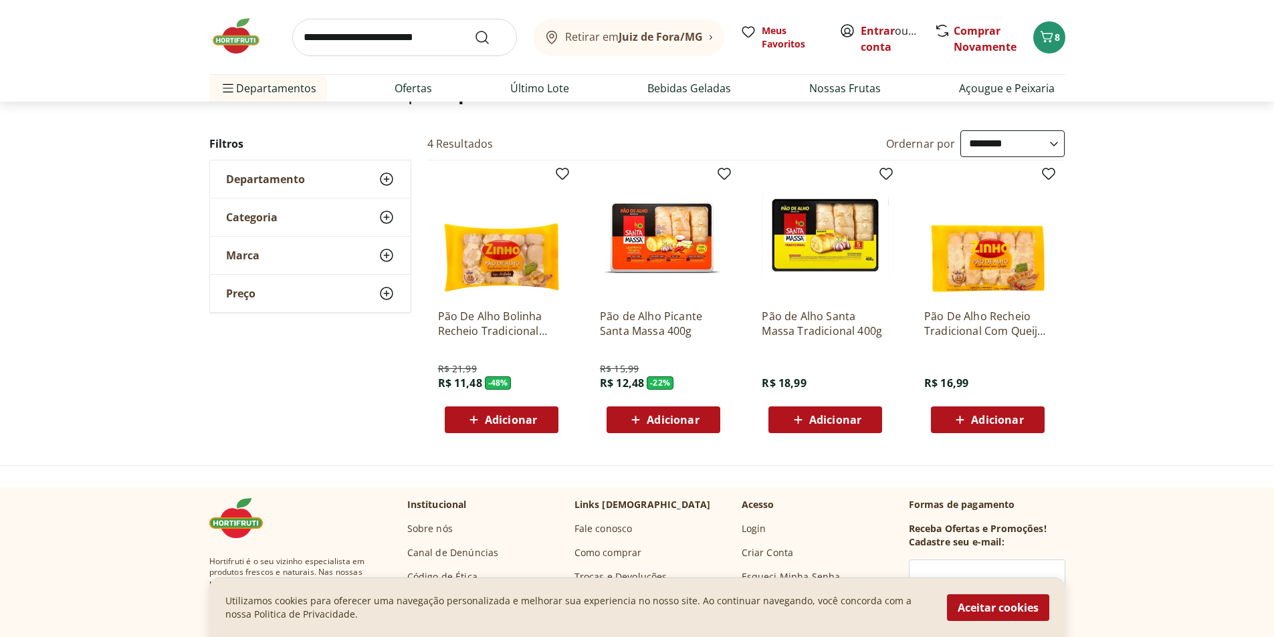
scroll to position [134, 0]
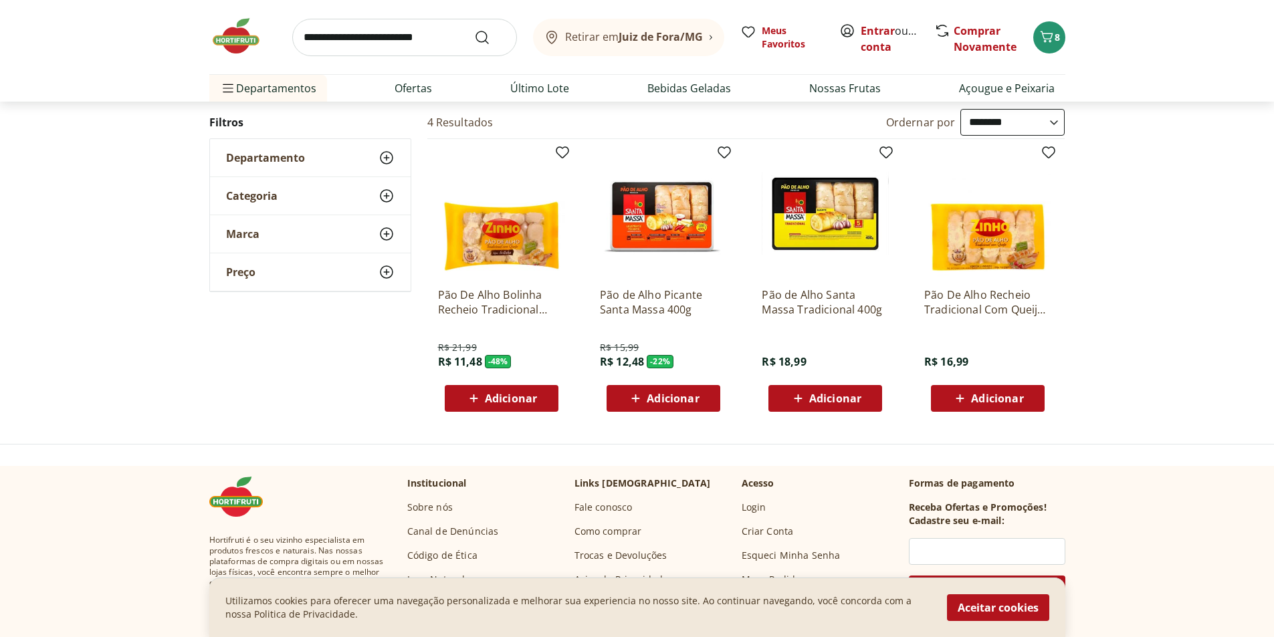
click at [972, 253] on img at bounding box center [987, 213] width 127 height 127
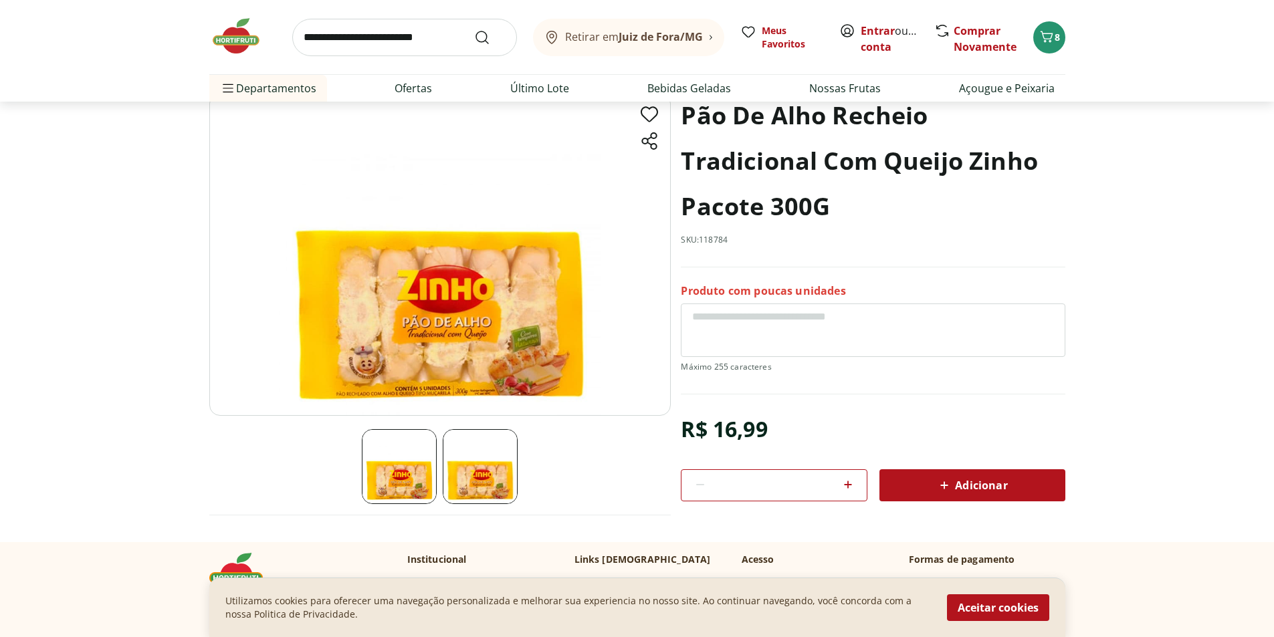
scroll to position [67, 0]
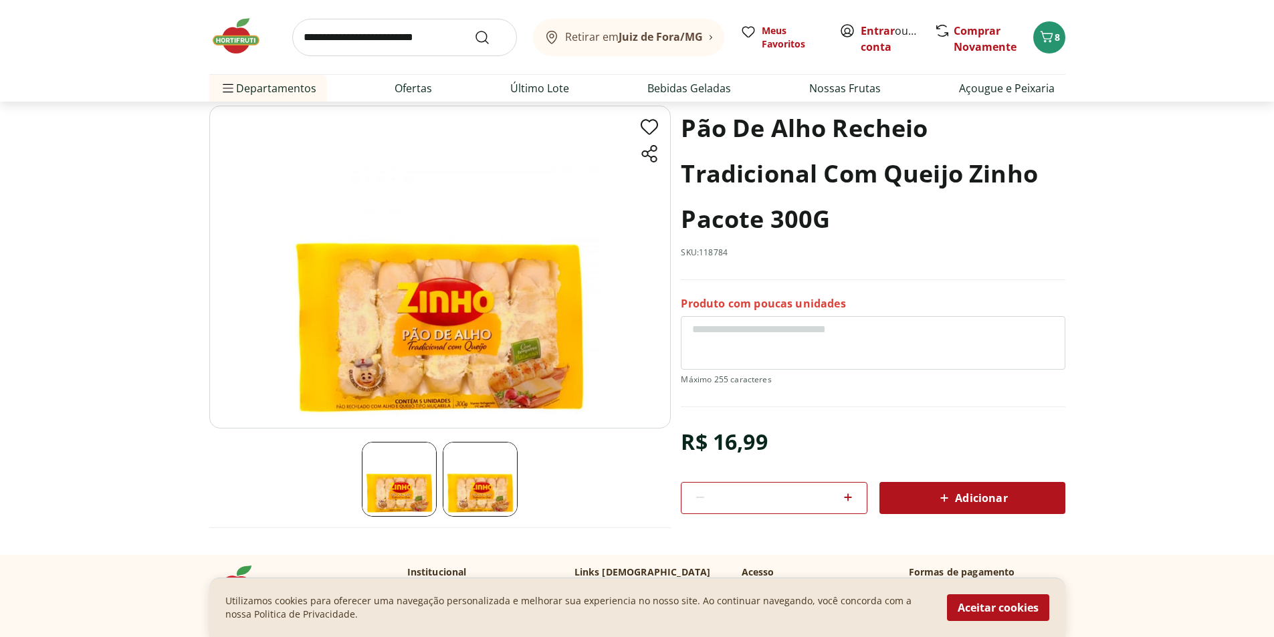
click at [985, 501] on span "Adicionar" at bounding box center [971, 498] width 71 height 16
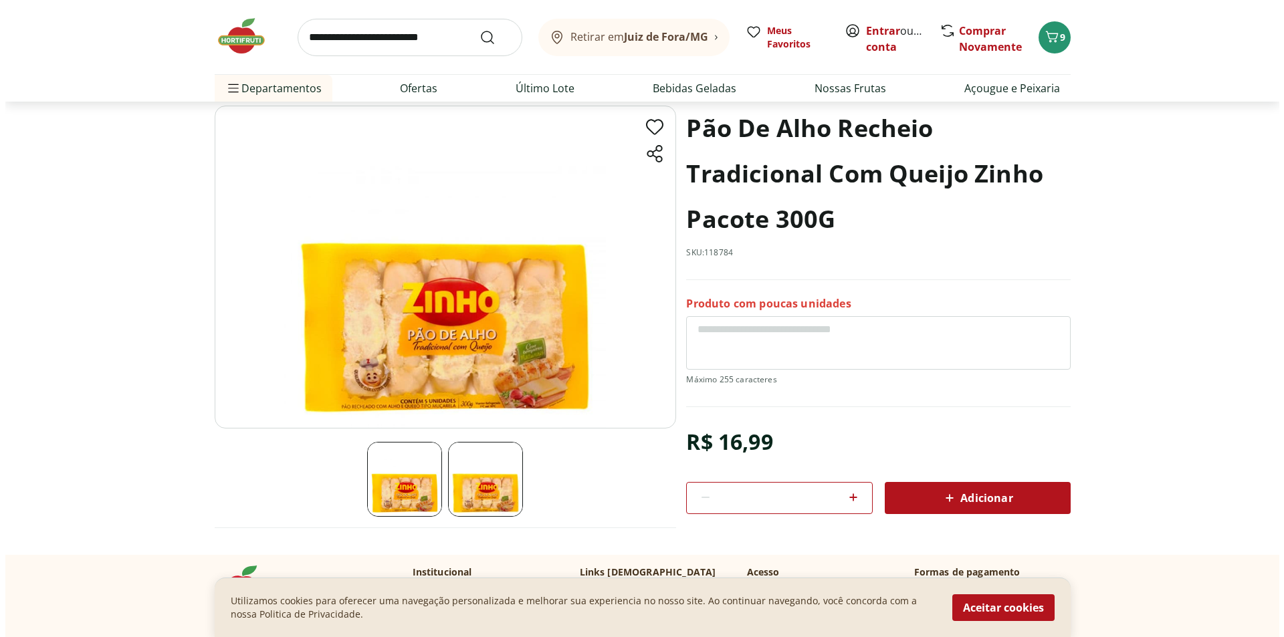
scroll to position [0, 0]
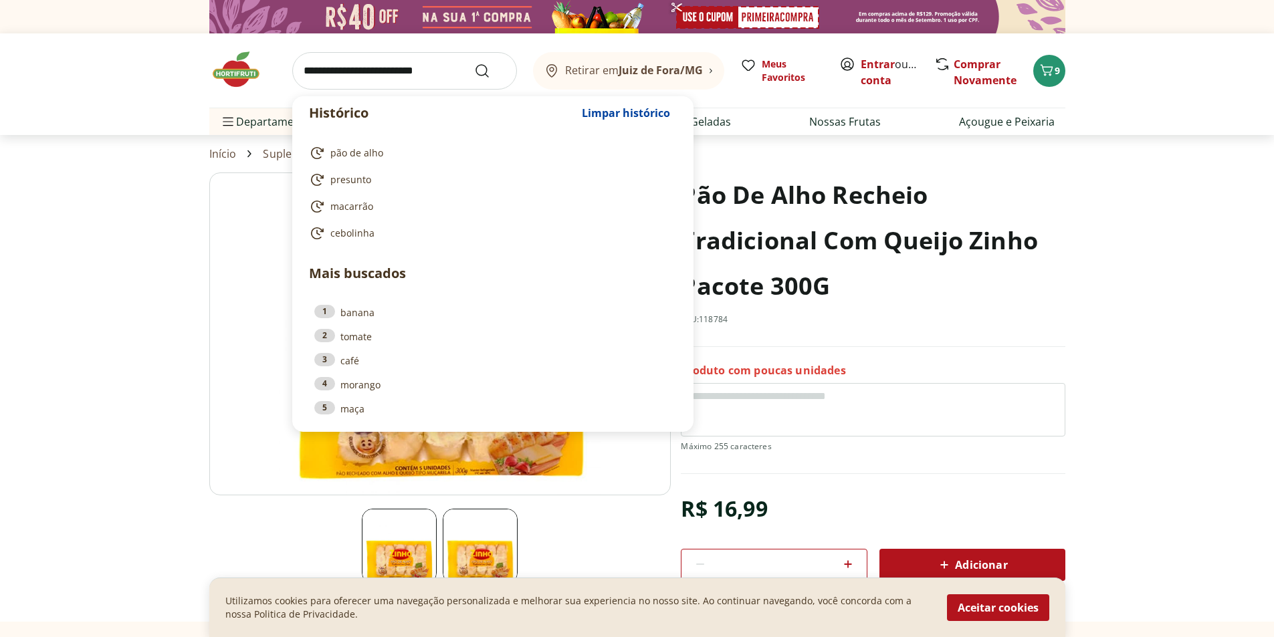
click at [380, 64] on input "search" at bounding box center [404, 70] width 225 height 37
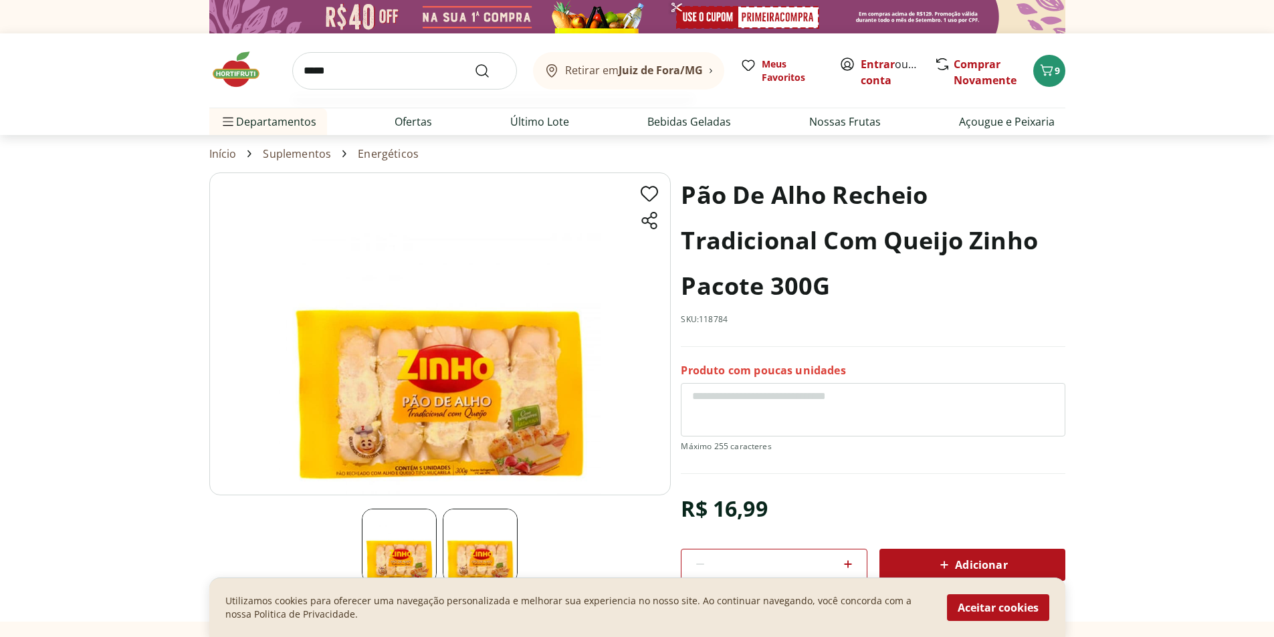
type input "******"
click button "Submit Search" at bounding box center [490, 71] width 32 height 16
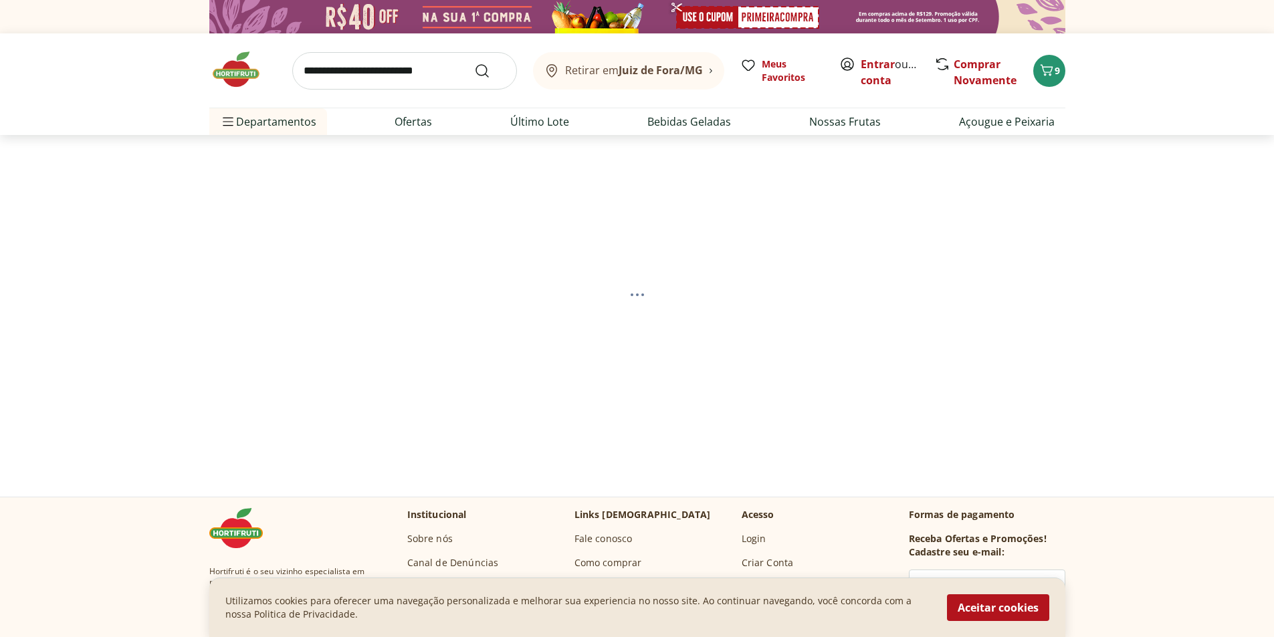
select select "**********"
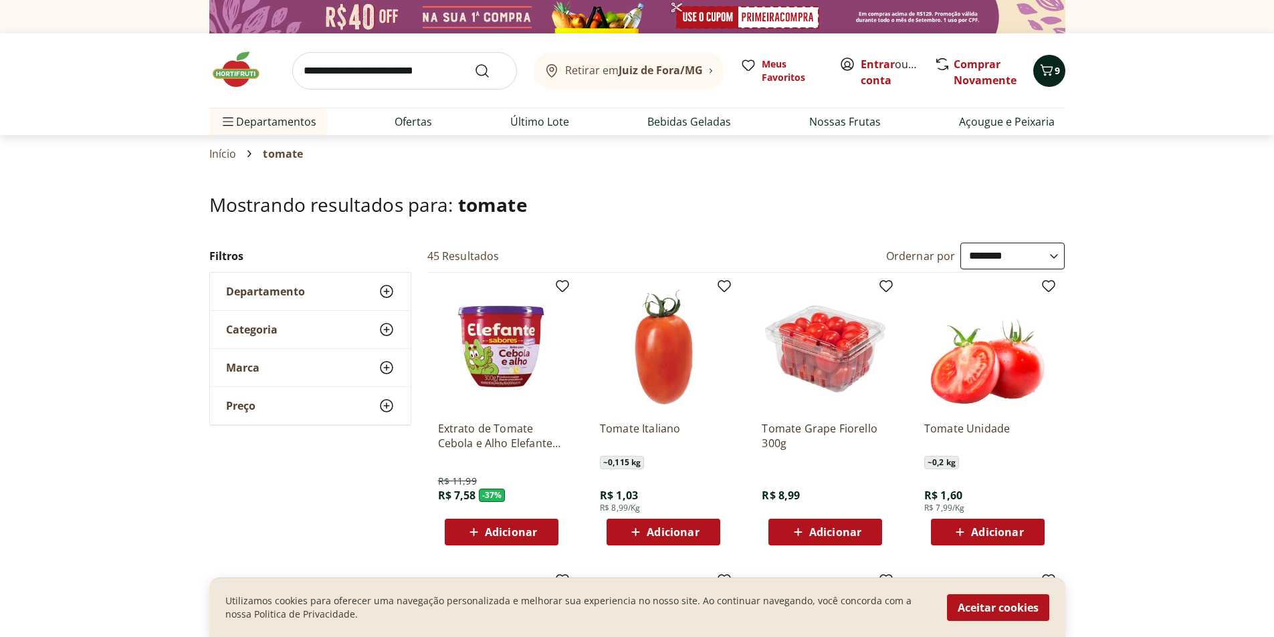
click at [1042, 68] on icon "Carrinho" at bounding box center [1046, 69] width 13 height 11
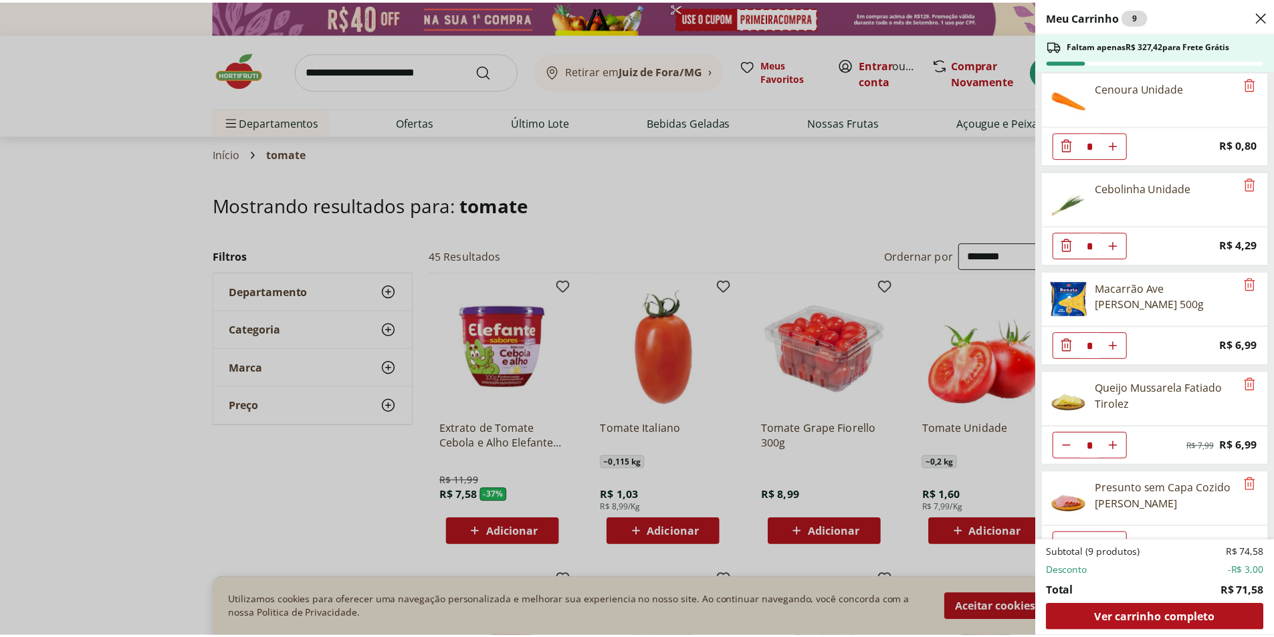
scroll to position [134, 0]
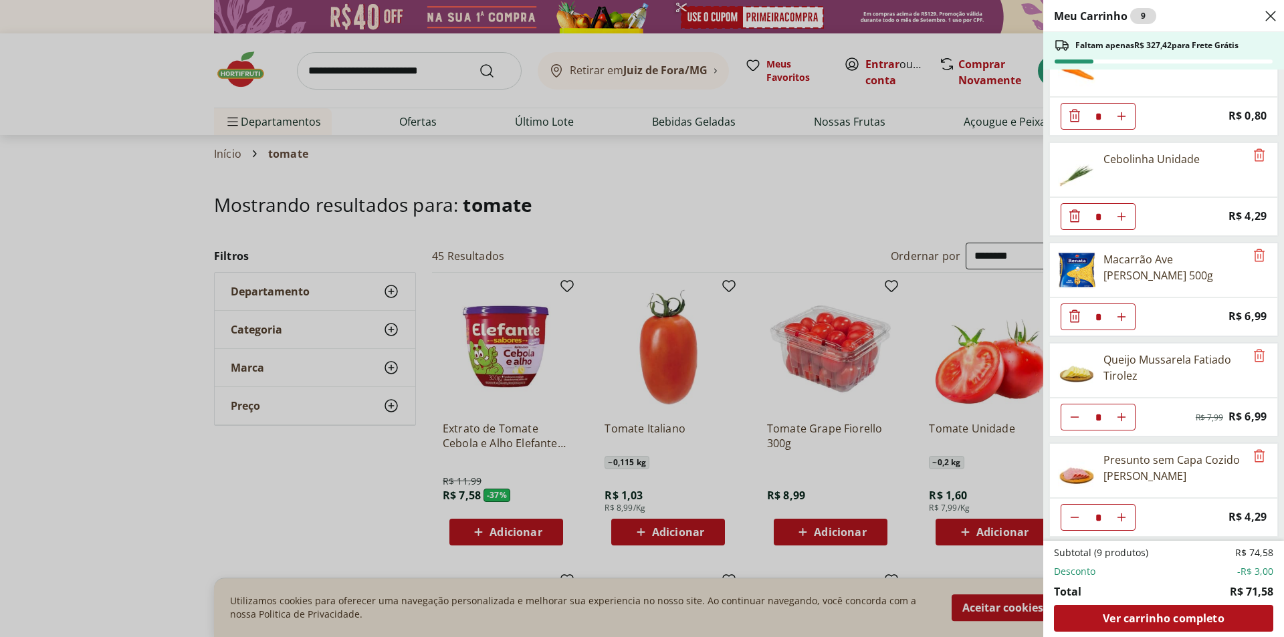
click at [1073, 418] on icon "Diminuir Quantidade" at bounding box center [1074, 417] width 11 height 11
type input "*"
click at [1075, 518] on icon "Diminuir Quantidade" at bounding box center [1074, 517] width 11 height 11
type input "*"
click at [765, 226] on div "Meu Carrinho 7 Faltam apenas R$ 338,70 para Frete Grátis Músculo de Primeira Bo…" at bounding box center [642, 318] width 1284 height 637
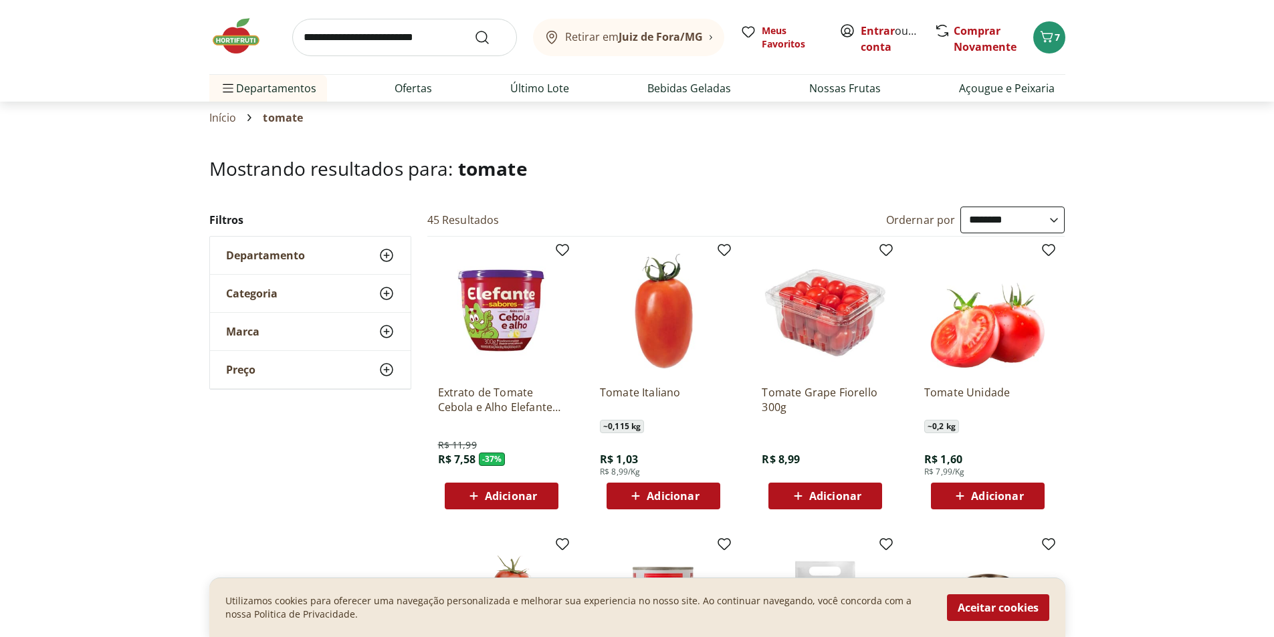
scroll to position [67, 0]
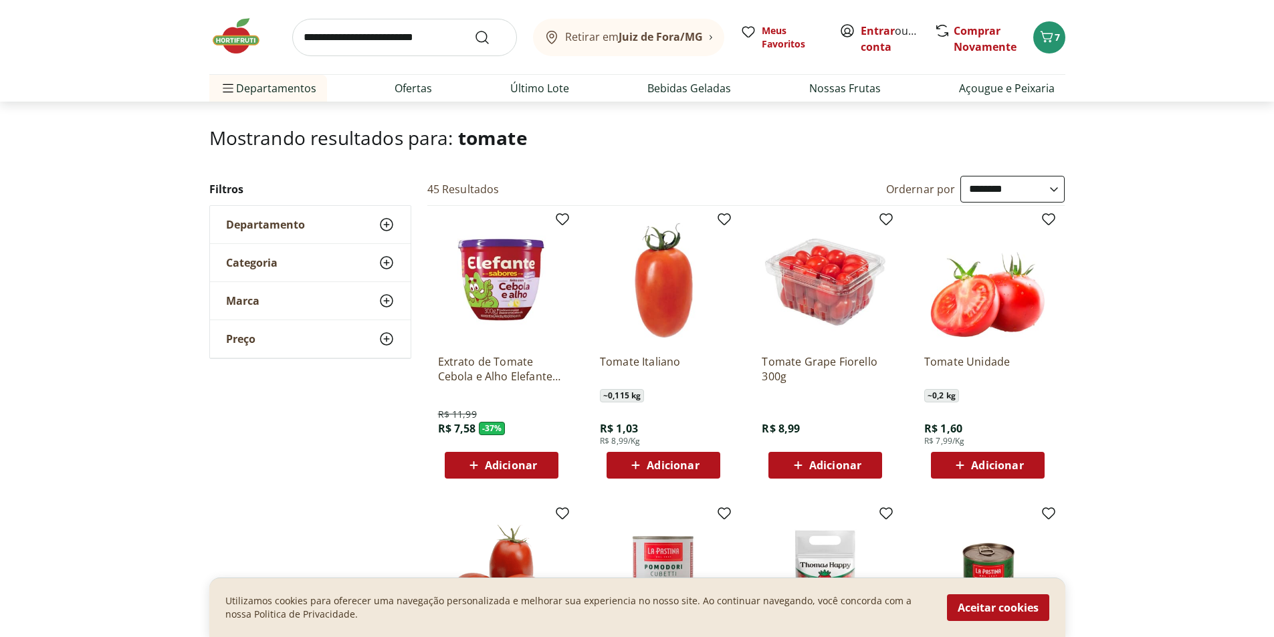
click at [666, 463] on span "Adicionar" at bounding box center [672, 465] width 52 height 11
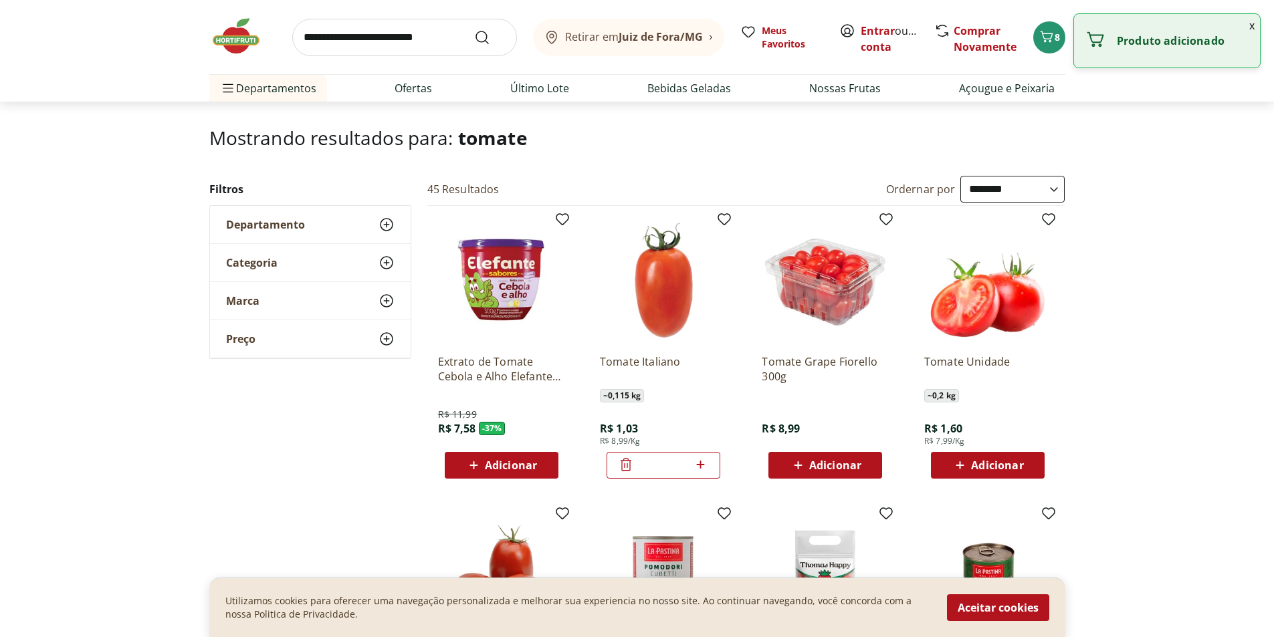
click at [700, 463] on icon at bounding box center [700, 465] width 17 height 16
type input "*"
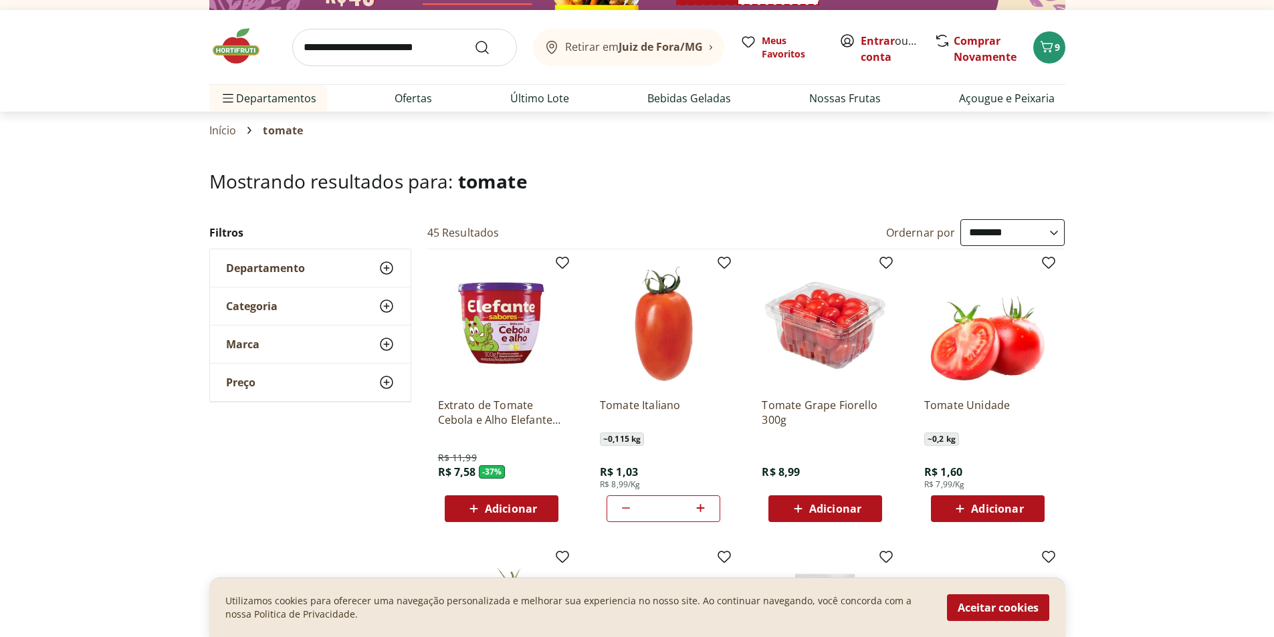
scroll to position [0, 0]
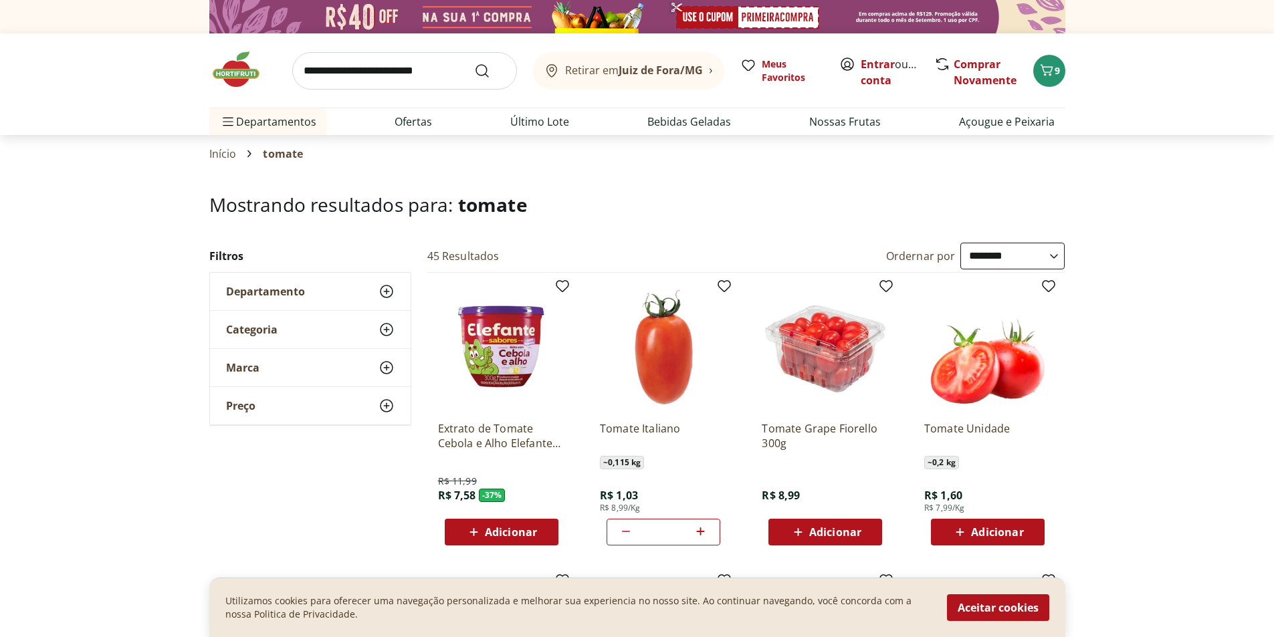
click at [437, 68] on input "search" at bounding box center [404, 70] width 225 height 37
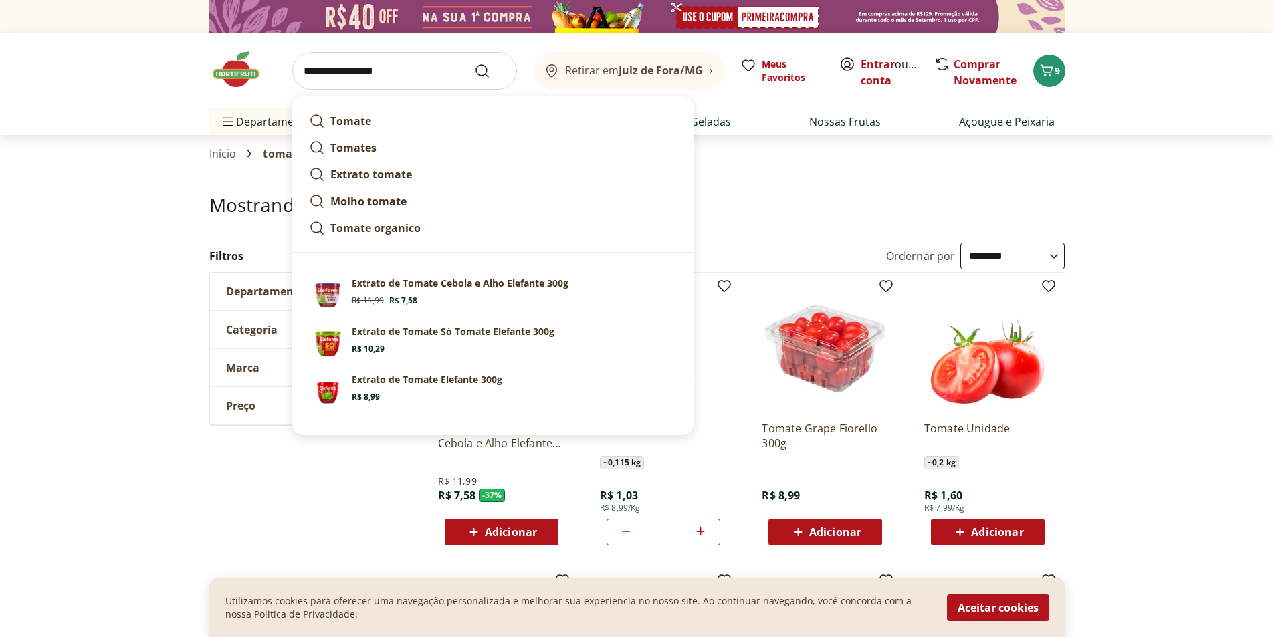
type input "**********"
click at [474, 63] on button "Submit Search" at bounding box center [490, 71] width 32 height 16
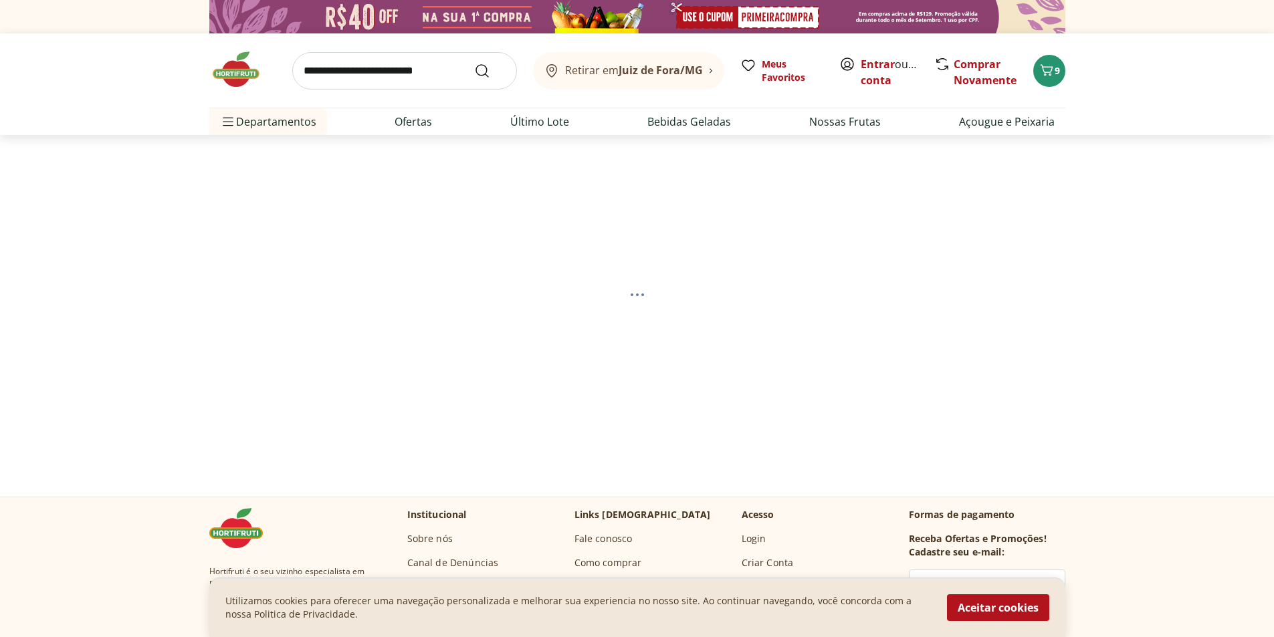
select select "**********"
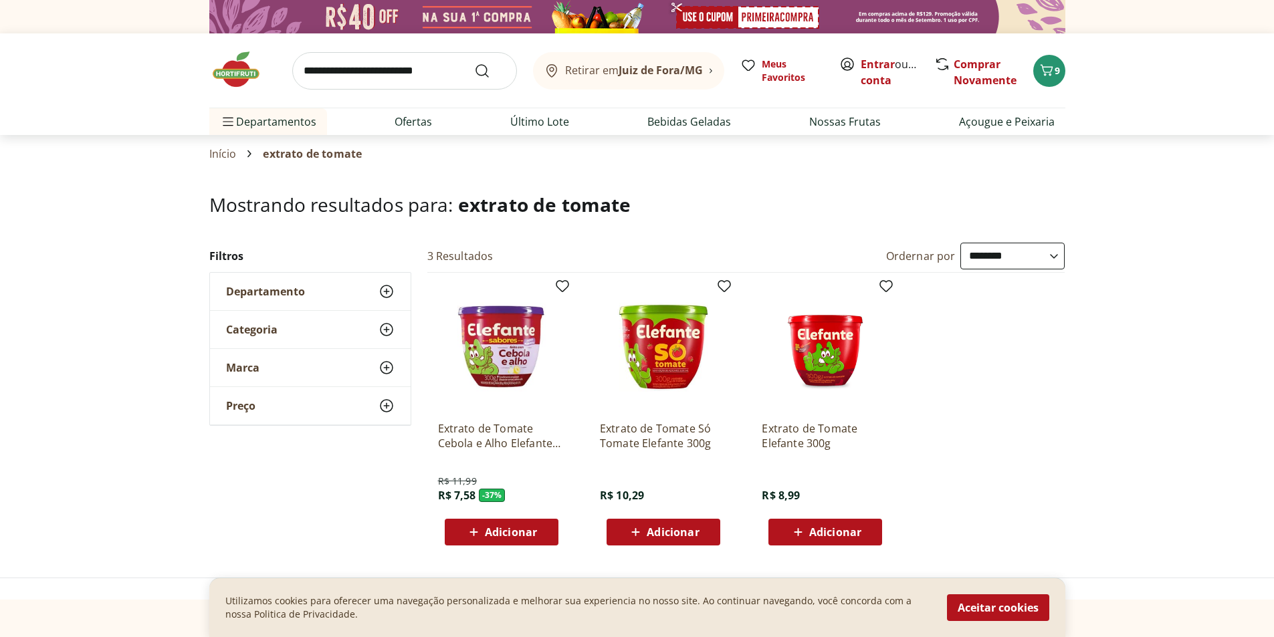
select select "**********"
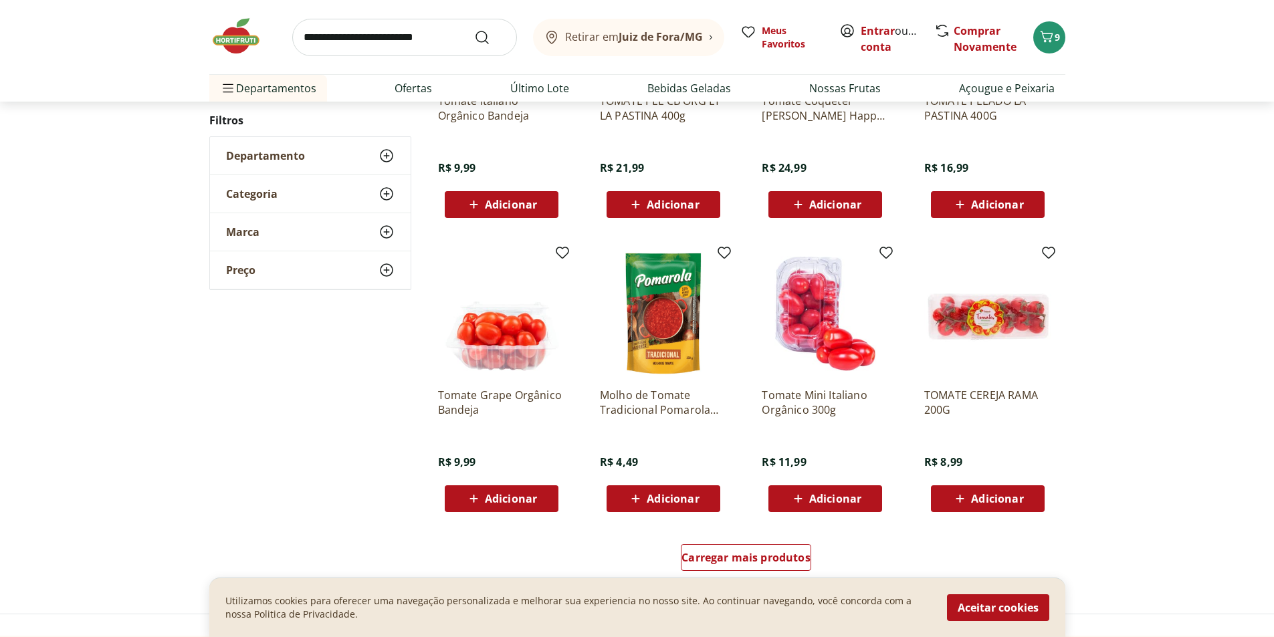
scroll to position [735, 0]
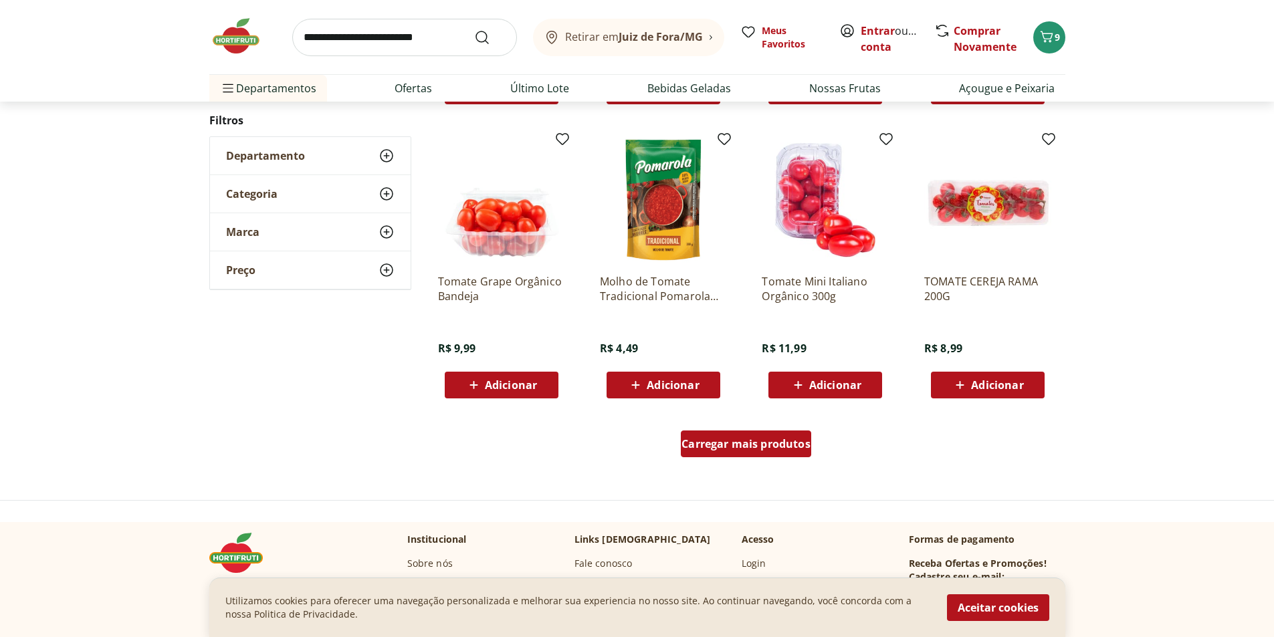
click at [756, 458] on link "Carregar mais produtos" at bounding box center [746, 447] width 130 height 32
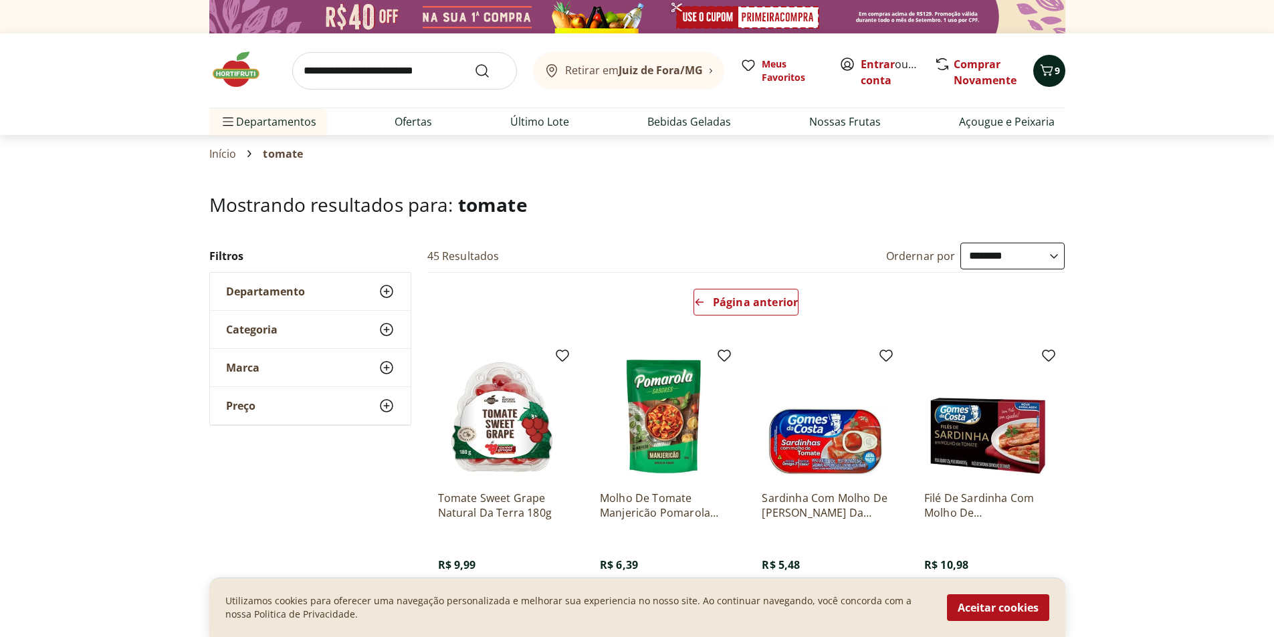
click at [1043, 76] on icon "Carrinho" at bounding box center [1046, 70] width 16 height 16
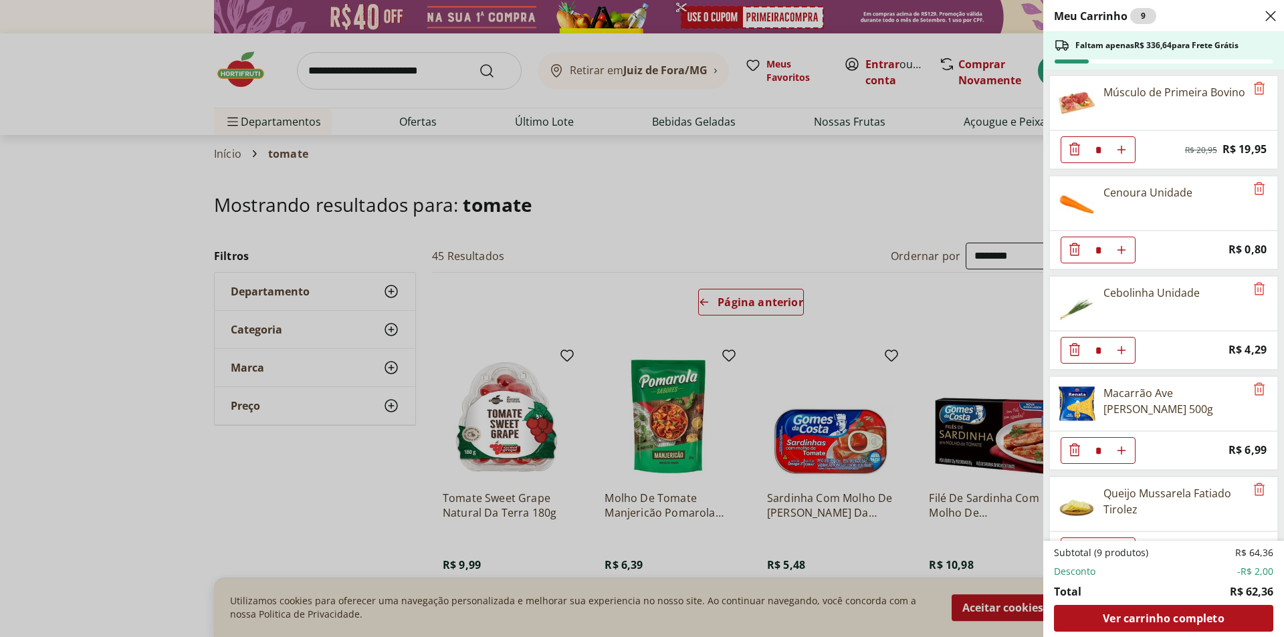
click at [370, 474] on div "Meu Carrinho 9 Faltam apenas R$ 336,64 para Frete Grátis Músculo de Primeira Bo…" at bounding box center [642, 318] width 1284 height 637
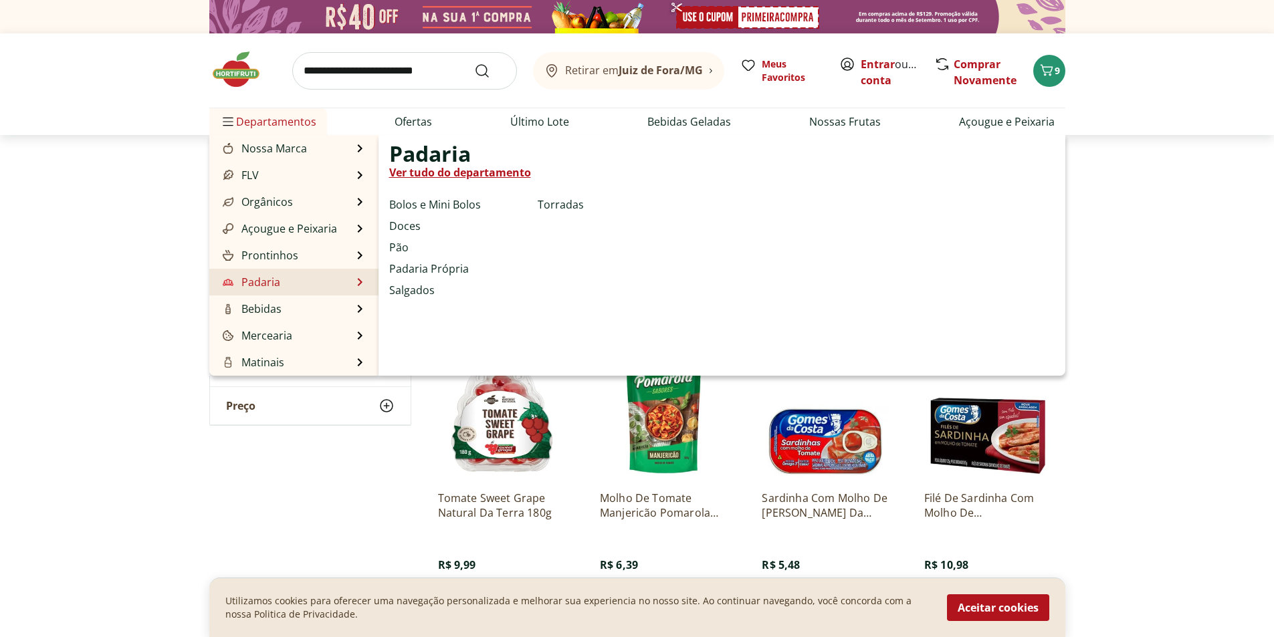
click at [332, 277] on li "Padaria Padaria Ver tudo do departamento Bolos e Mini Bolos Doces Pão Padaria P…" at bounding box center [293, 282] width 169 height 27
click at [415, 287] on link "Salgados" at bounding box center [411, 290] width 45 height 16
select select "**********"
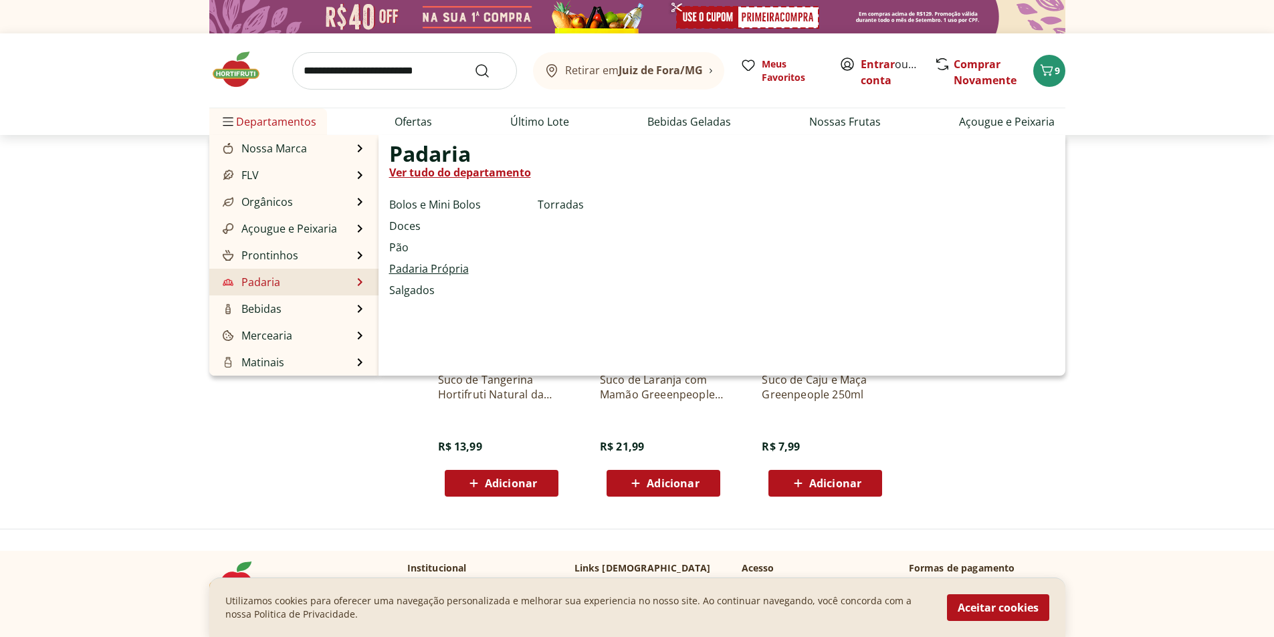
click at [398, 271] on link "Padaria Própria" at bounding box center [429, 269] width 80 height 16
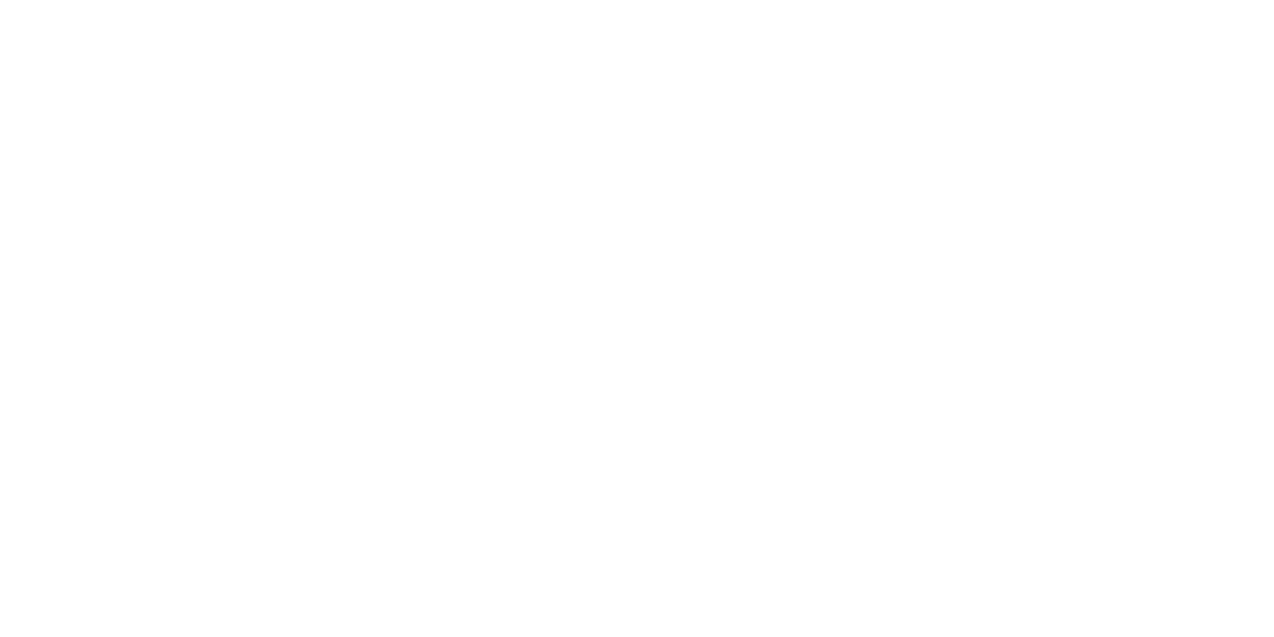
select select "**********"
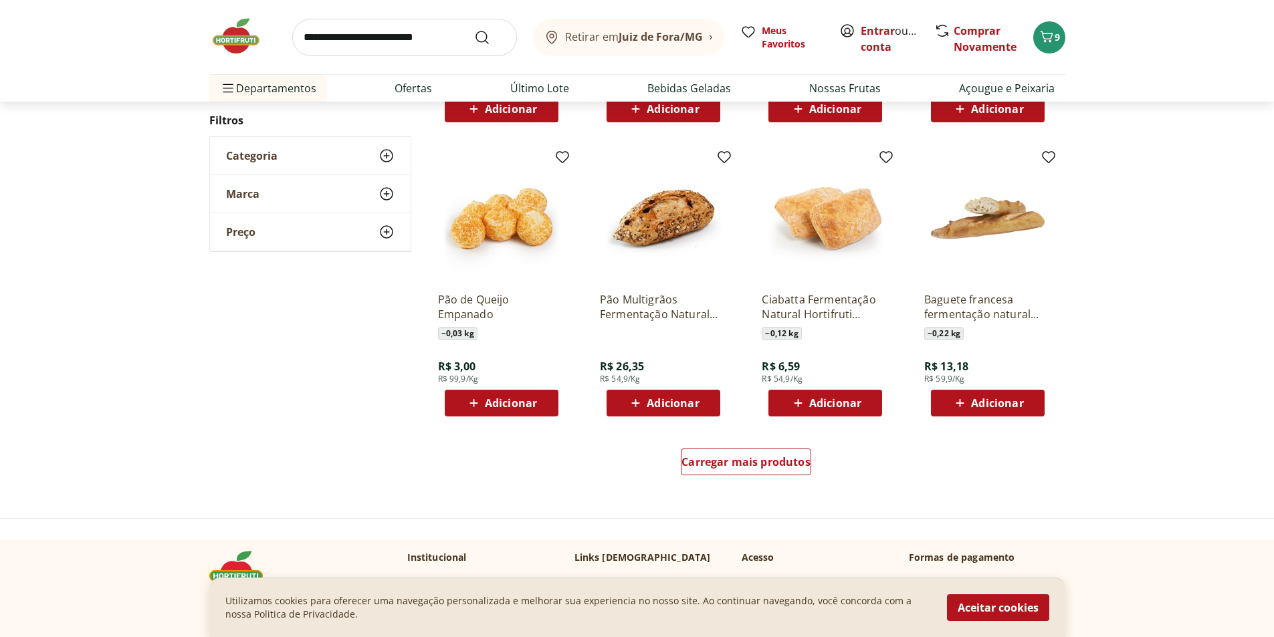
scroll to position [802, 0]
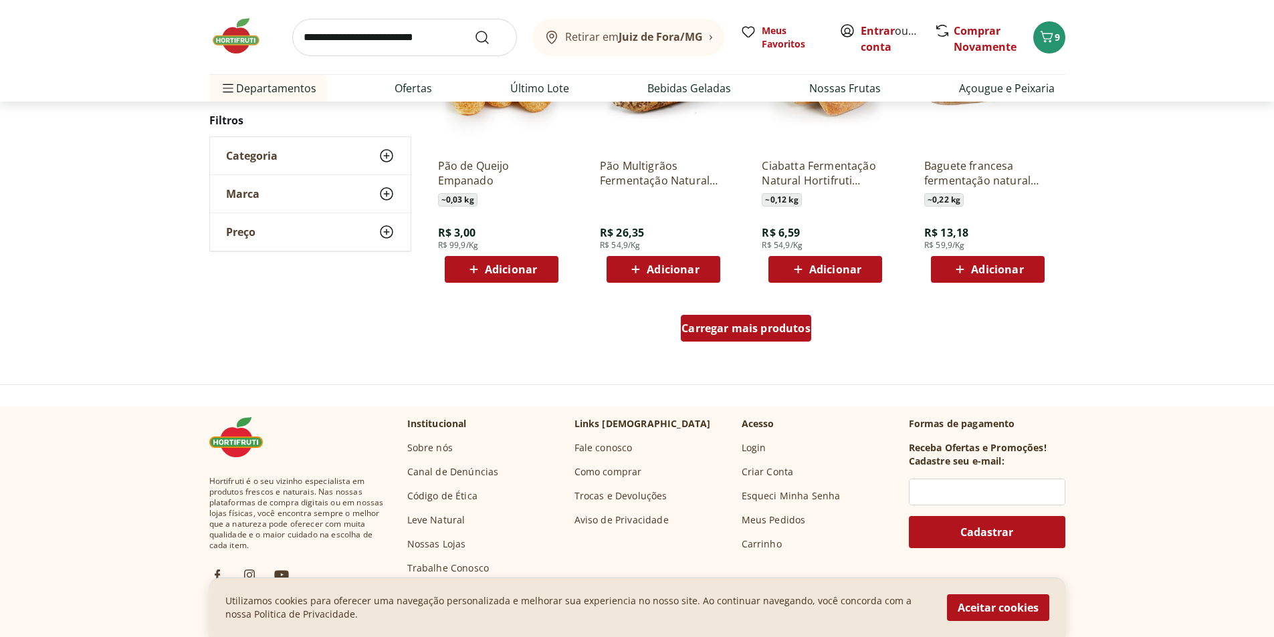
click at [778, 328] on span "Carregar mais produtos" at bounding box center [745, 328] width 129 height 11
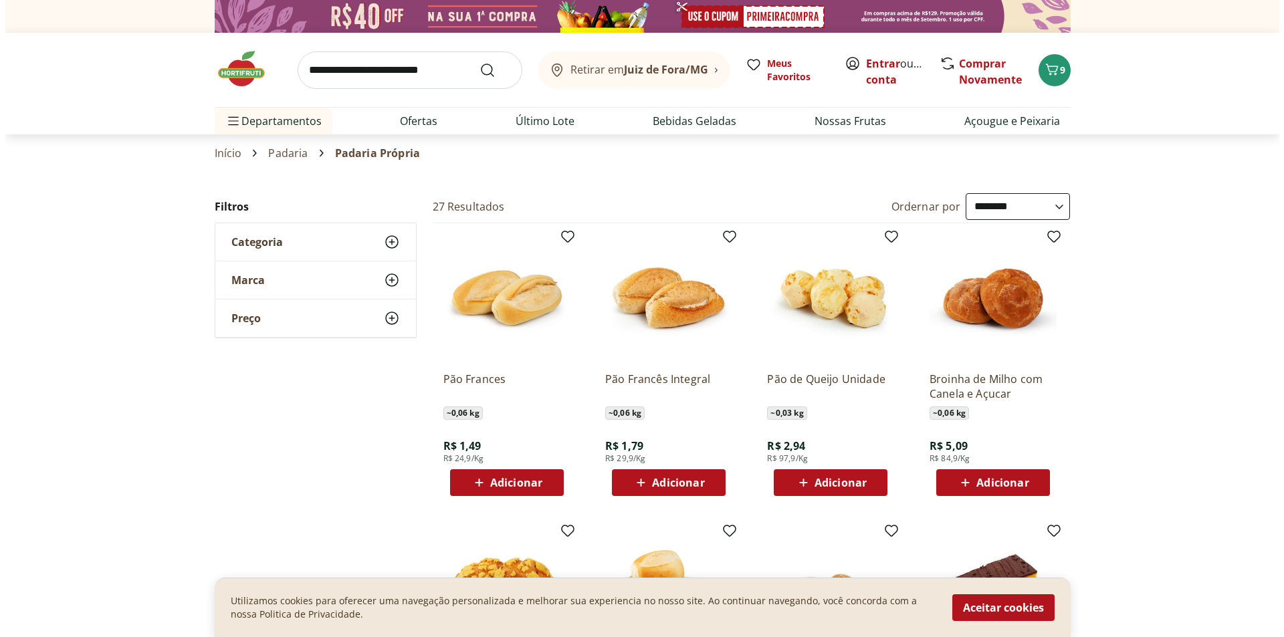
scroll to position [0, 0]
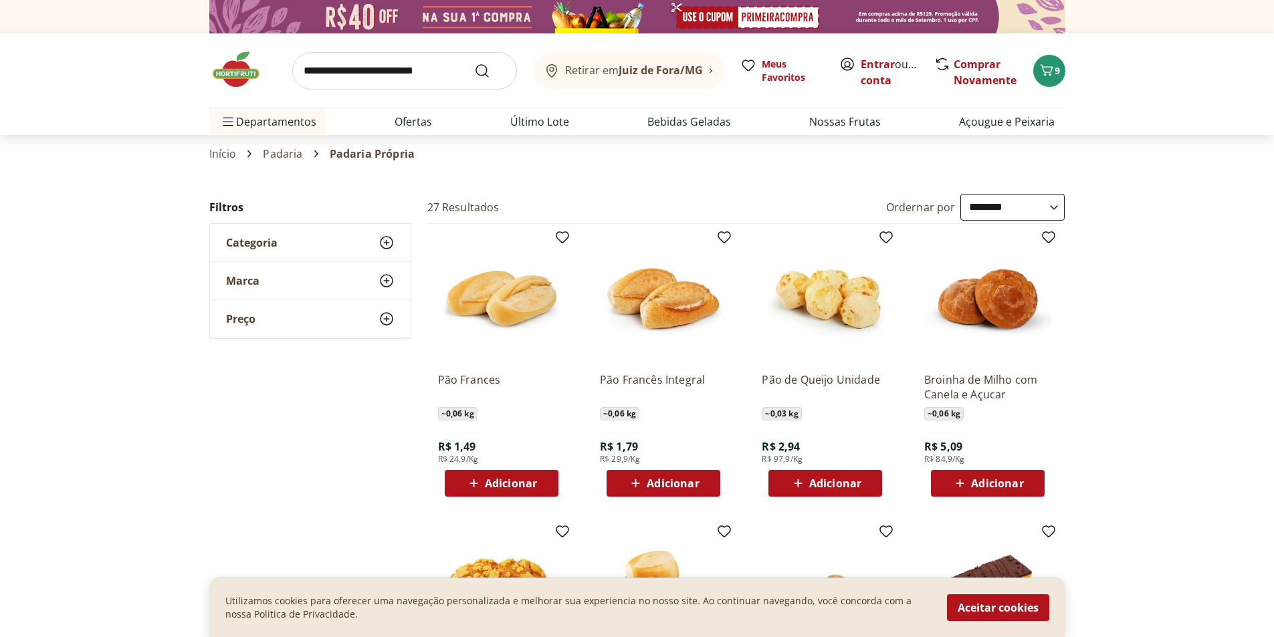
click at [505, 478] on span "Adicionar" at bounding box center [511, 483] width 52 height 11
click at [462, 486] on icon at bounding box center [464, 483] width 11 height 13
click at [1057, 74] on span "9" at bounding box center [1056, 70] width 5 height 13
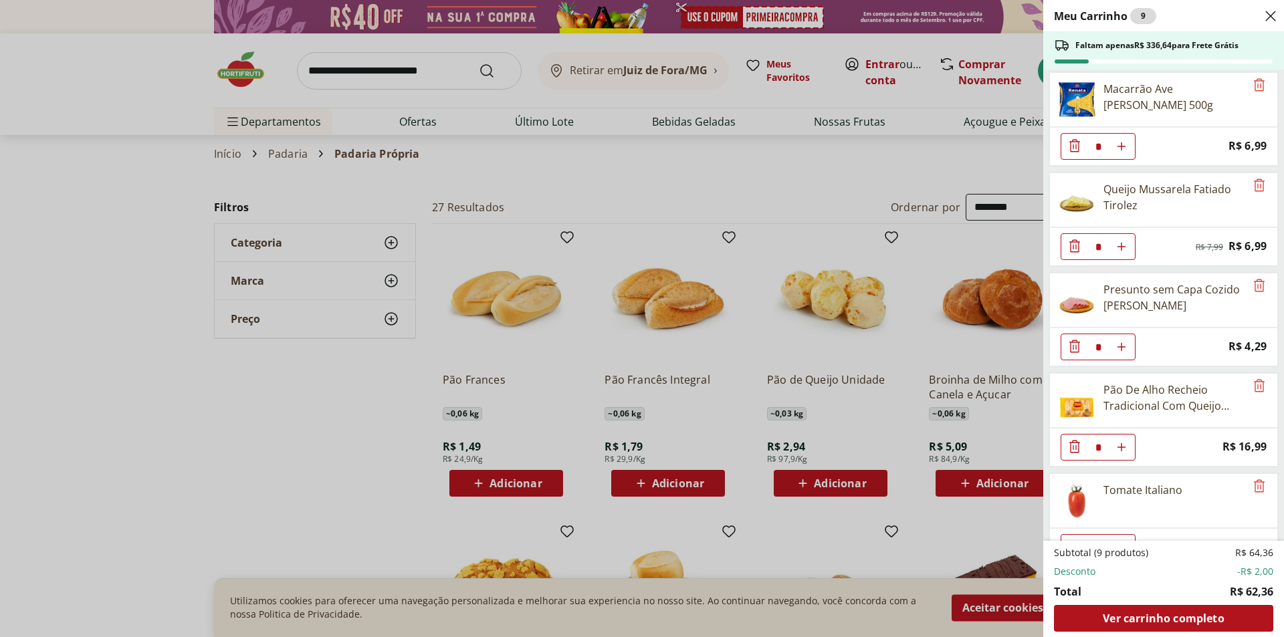
scroll to position [336, 0]
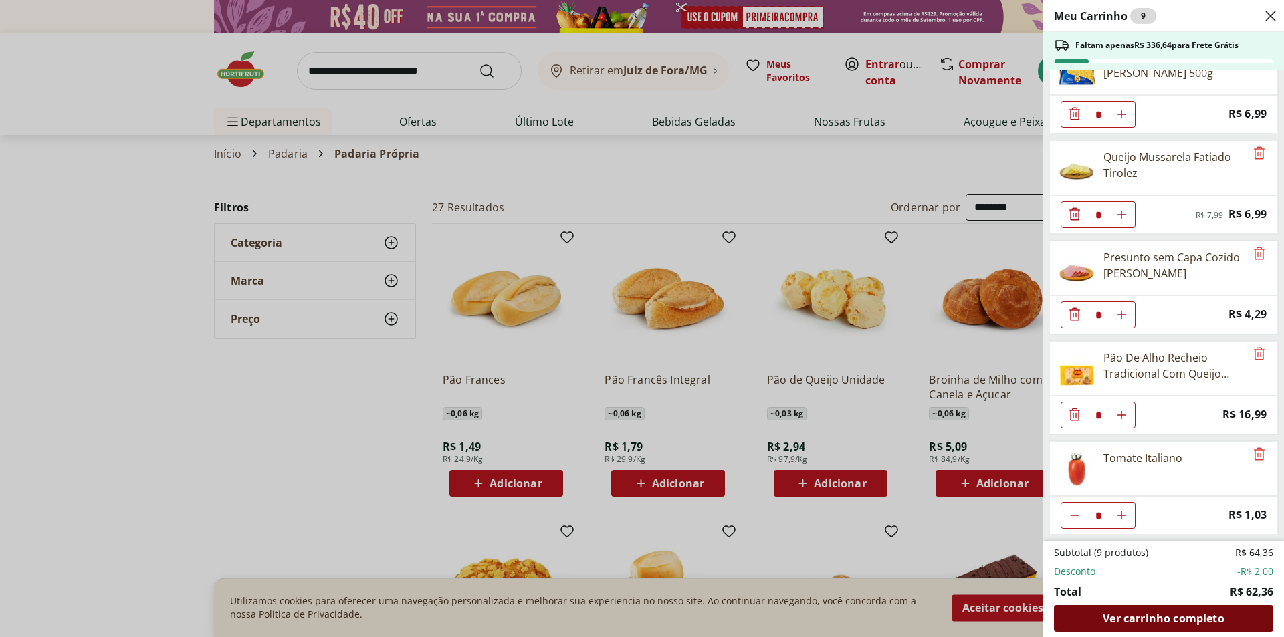
click at [1206, 620] on span "Ver carrinho completo" at bounding box center [1162, 618] width 121 height 11
